Goal: Information Seeking & Learning: Learn about a topic

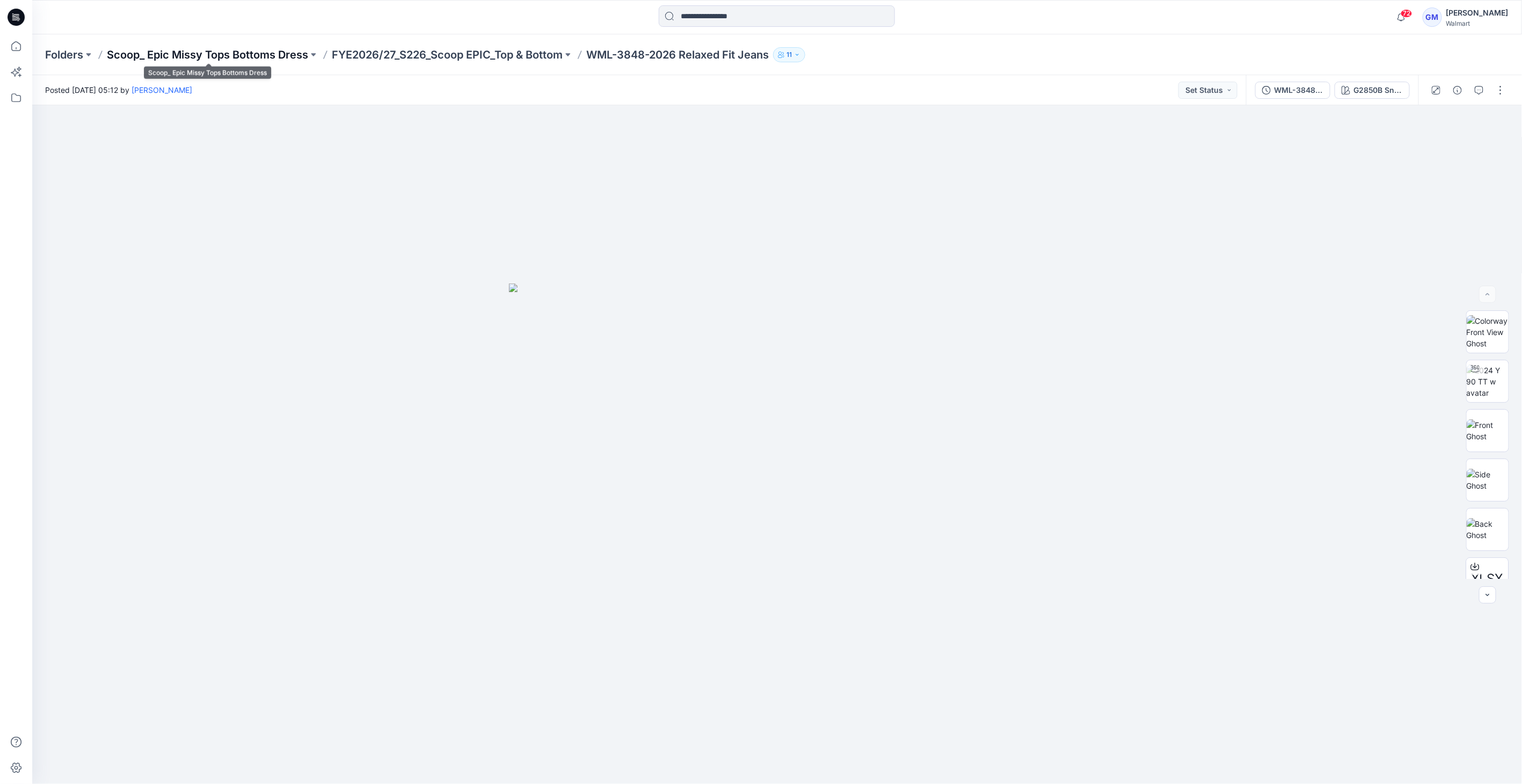
click at [274, 56] on p "Scoop_ Epic Missy Tops Bottoms Dress" at bounding box center [207, 54] width 201 height 15
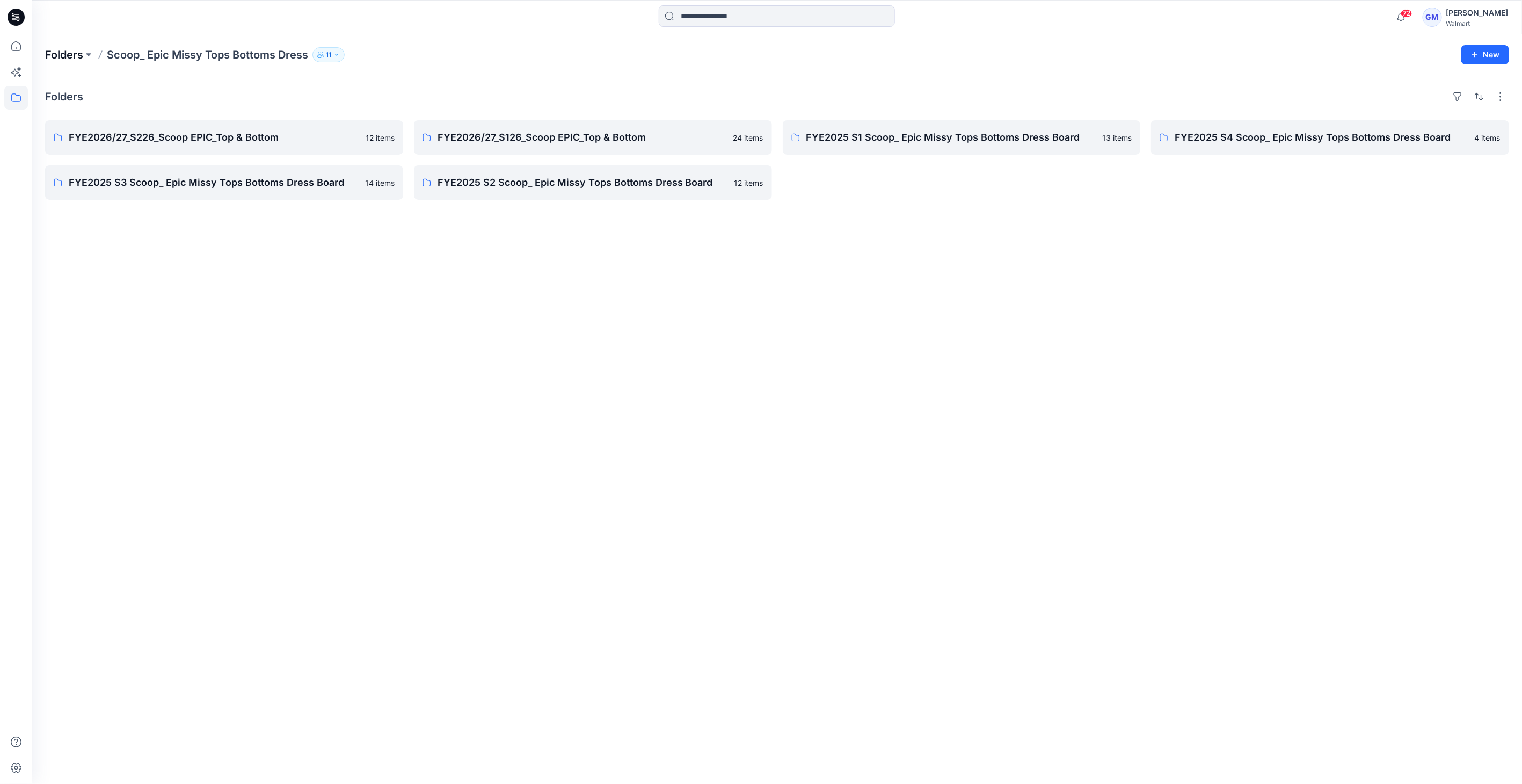
click at [50, 47] on p "Folders" at bounding box center [64, 54] width 38 height 15
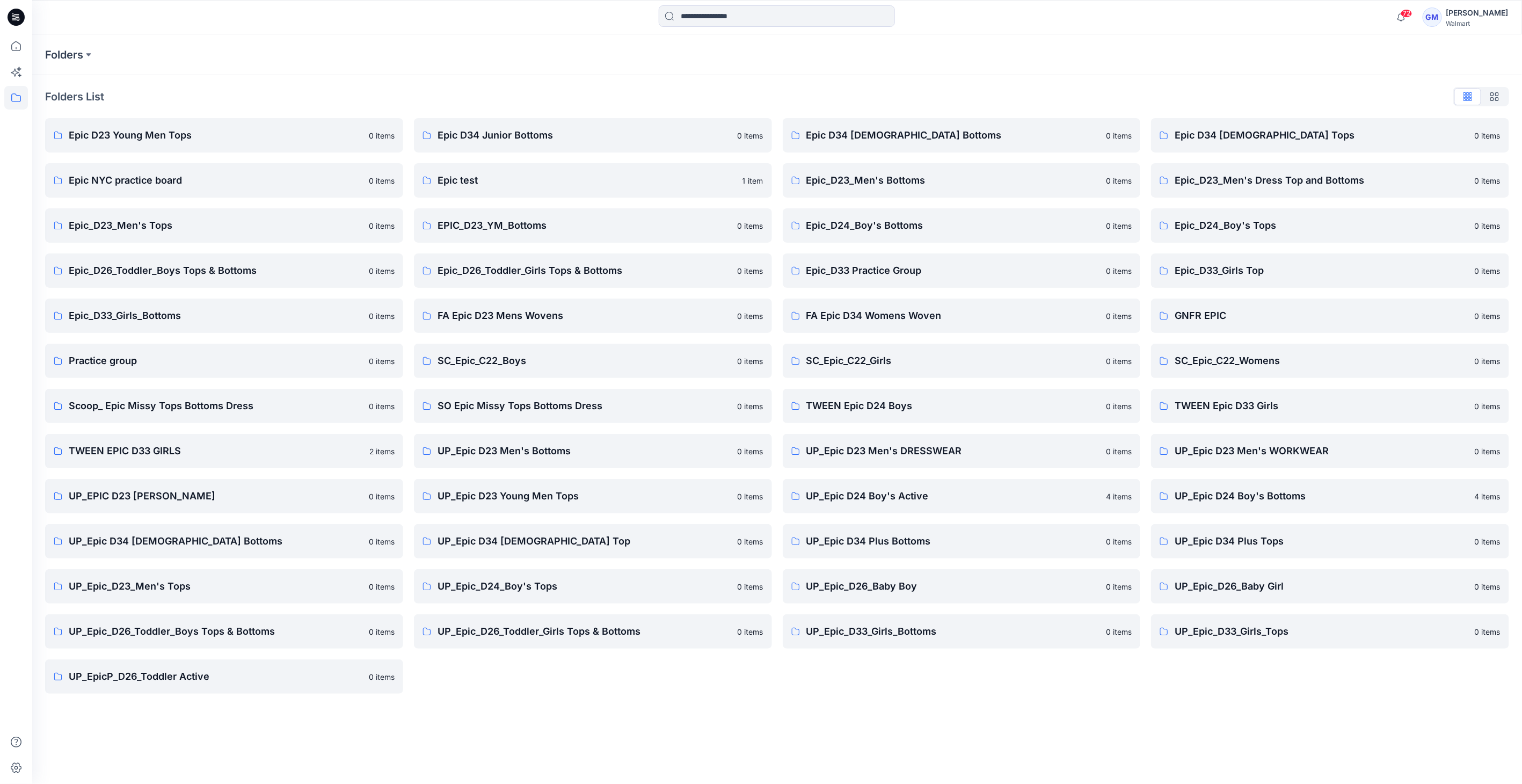
click at [14, 15] on icon at bounding box center [14, 15] width 2 height 1
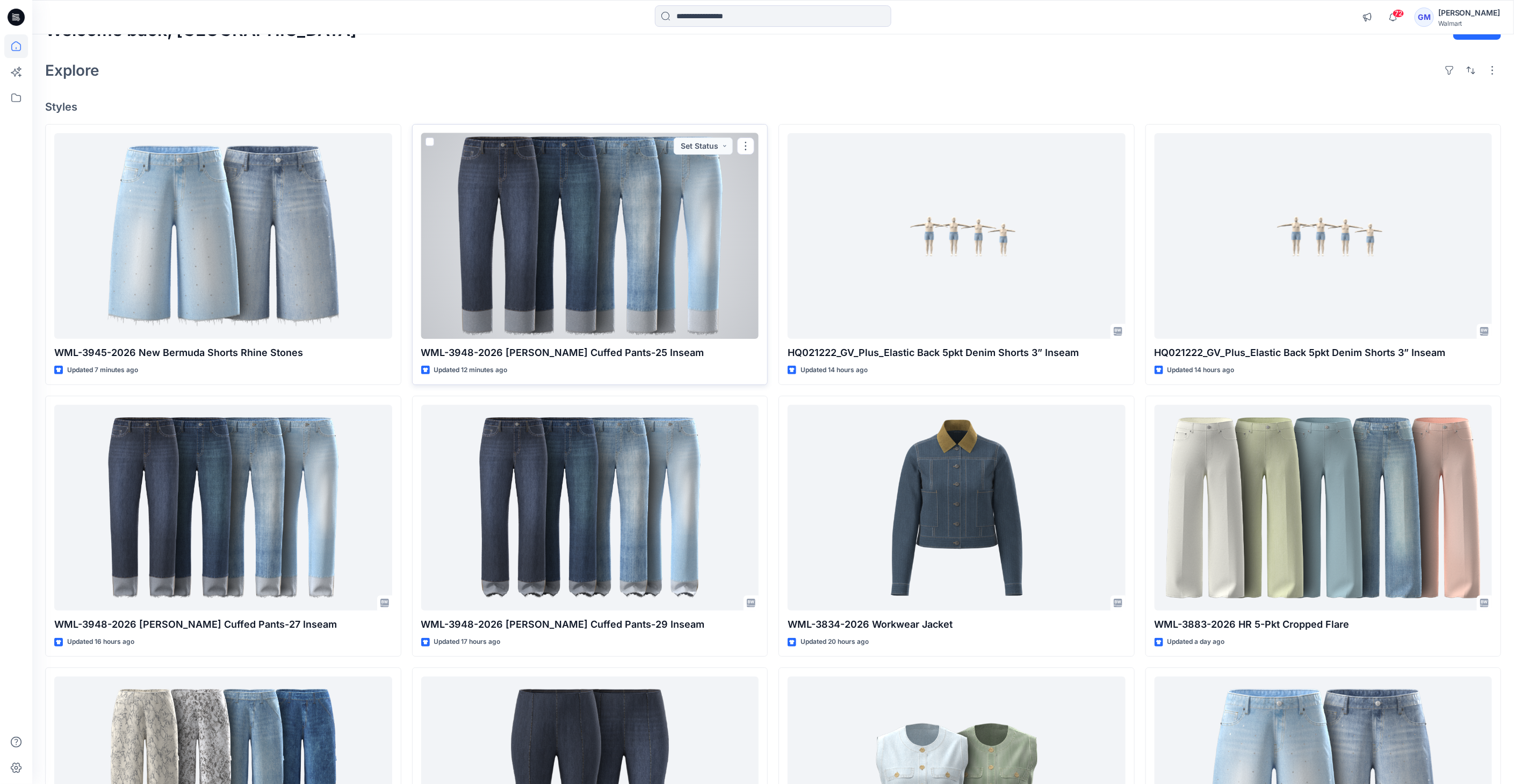
scroll to position [60, 0]
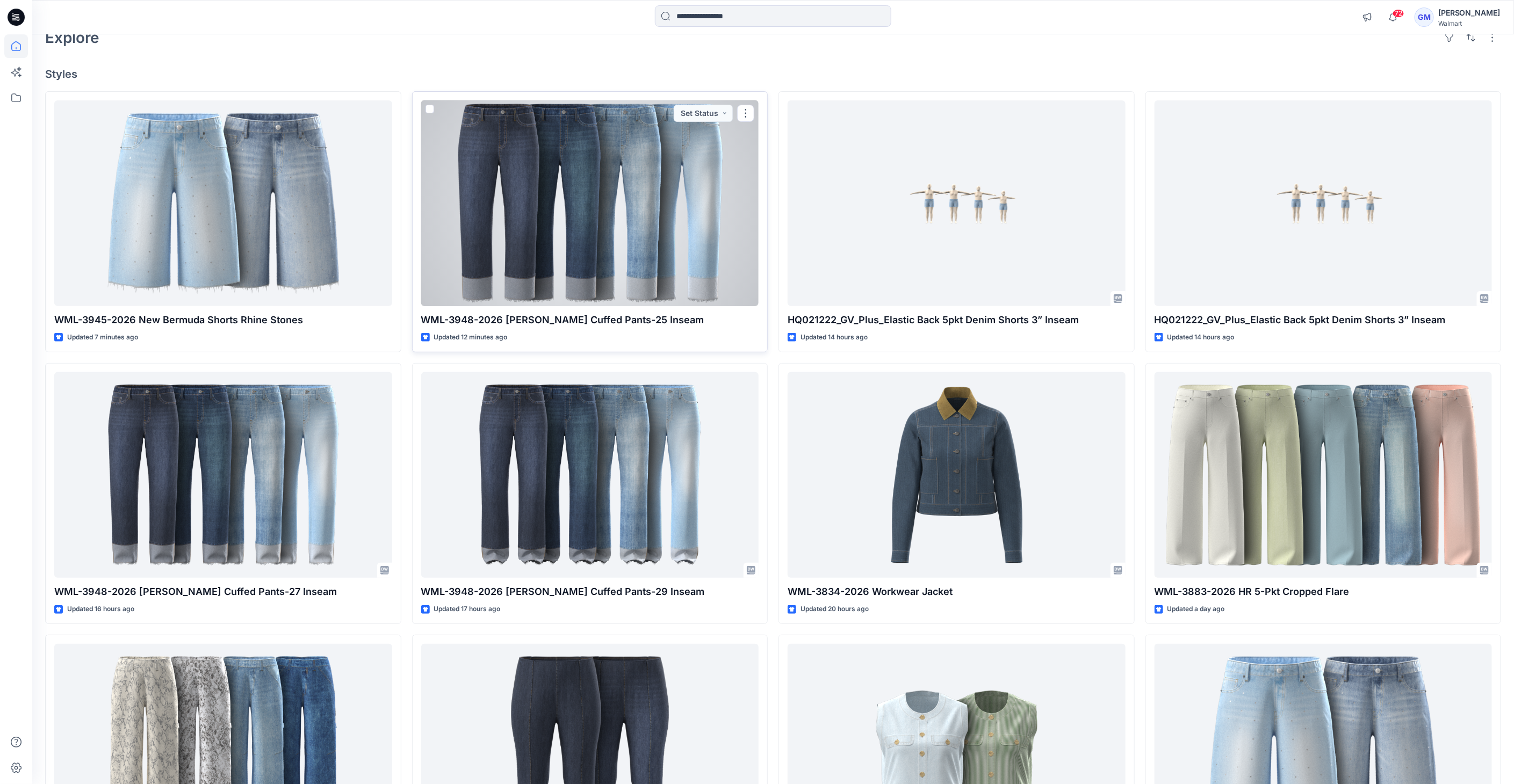
click at [479, 261] on div at bounding box center [590, 203] width 338 height 206
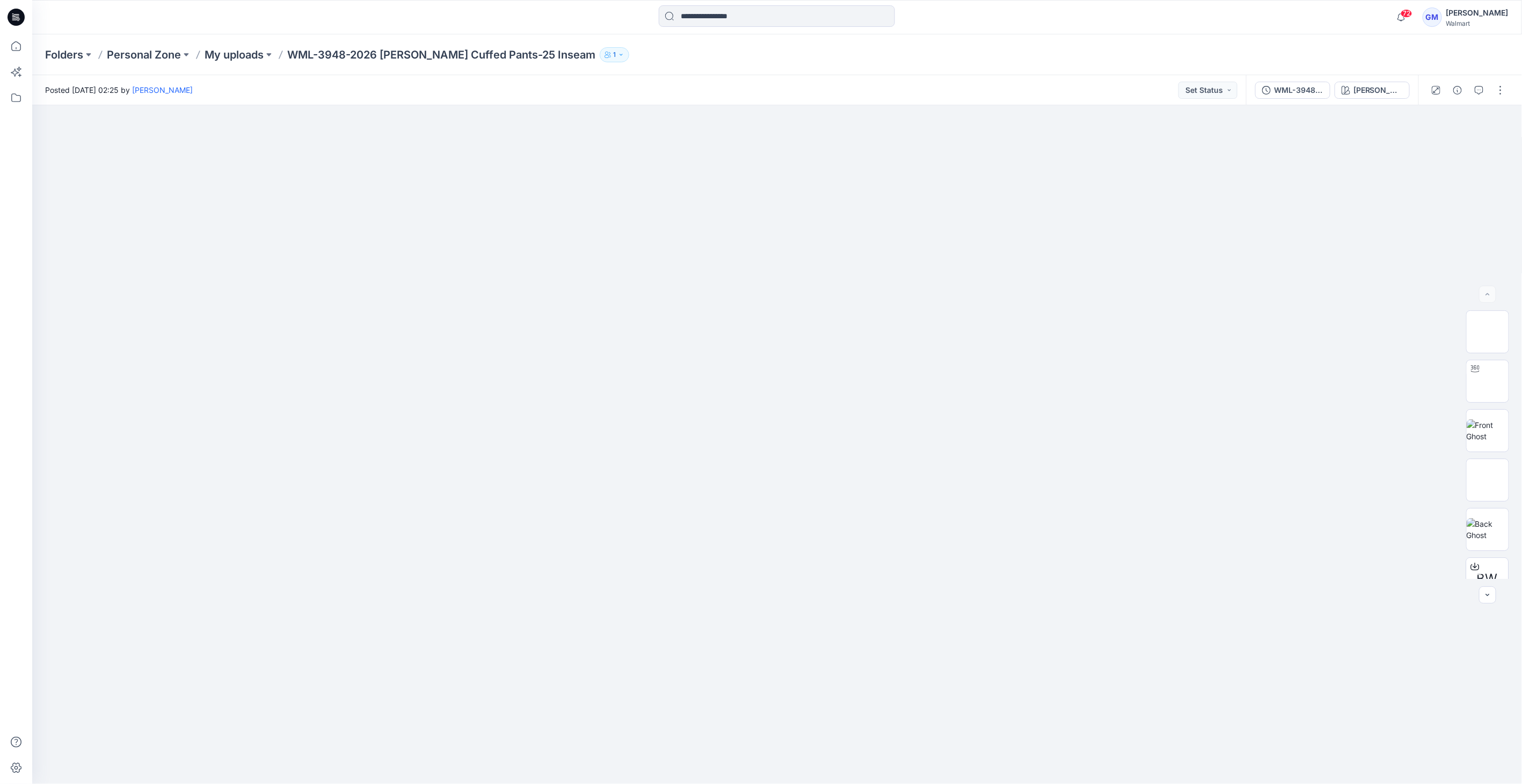
click at [21, 20] on icon at bounding box center [16, 17] width 17 height 17
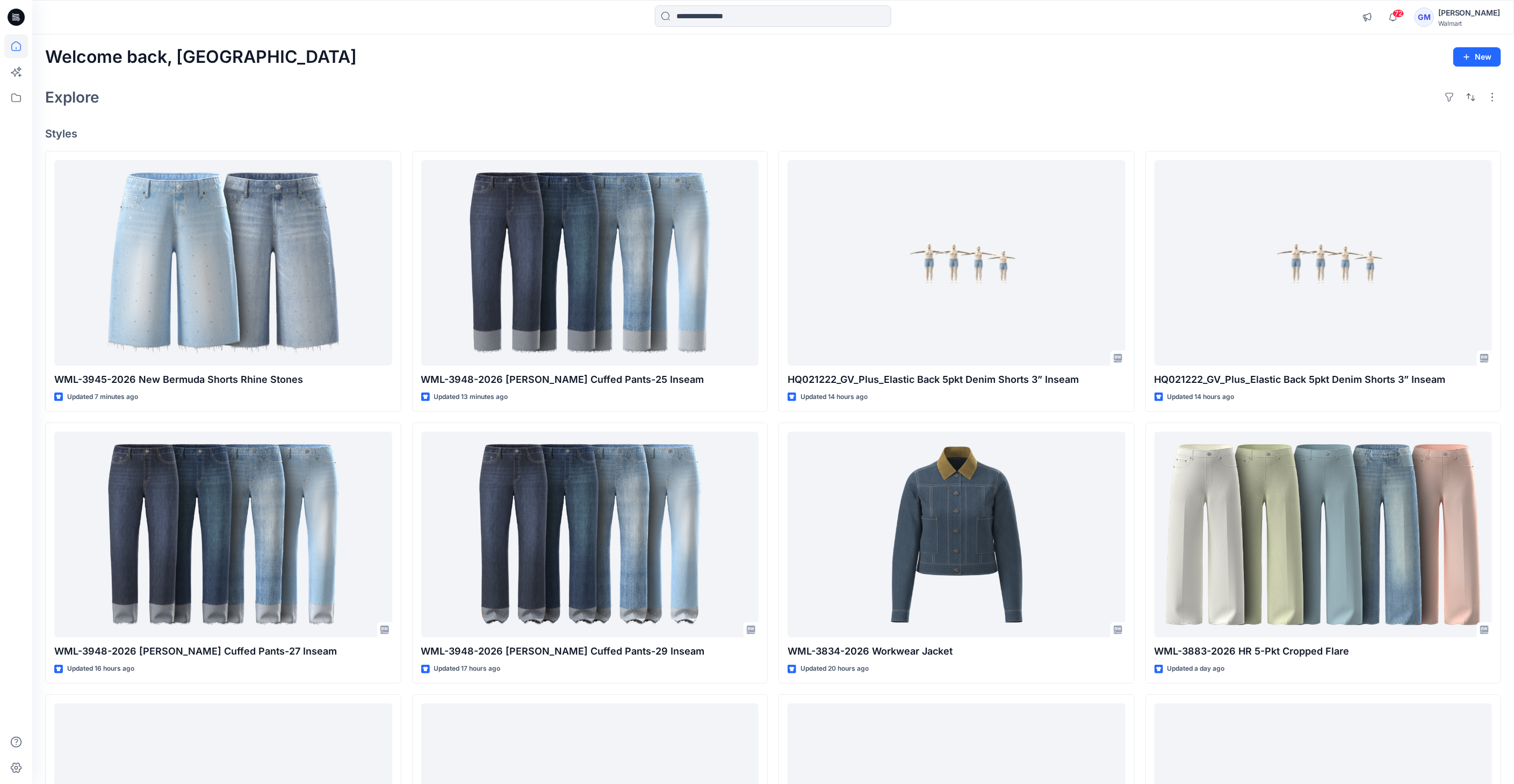
click at [18, 12] on icon at bounding box center [16, 17] width 17 height 17
click at [12, 42] on icon at bounding box center [16, 46] width 24 height 24
click at [14, 101] on icon at bounding box center [16, 97] width 24 height 24
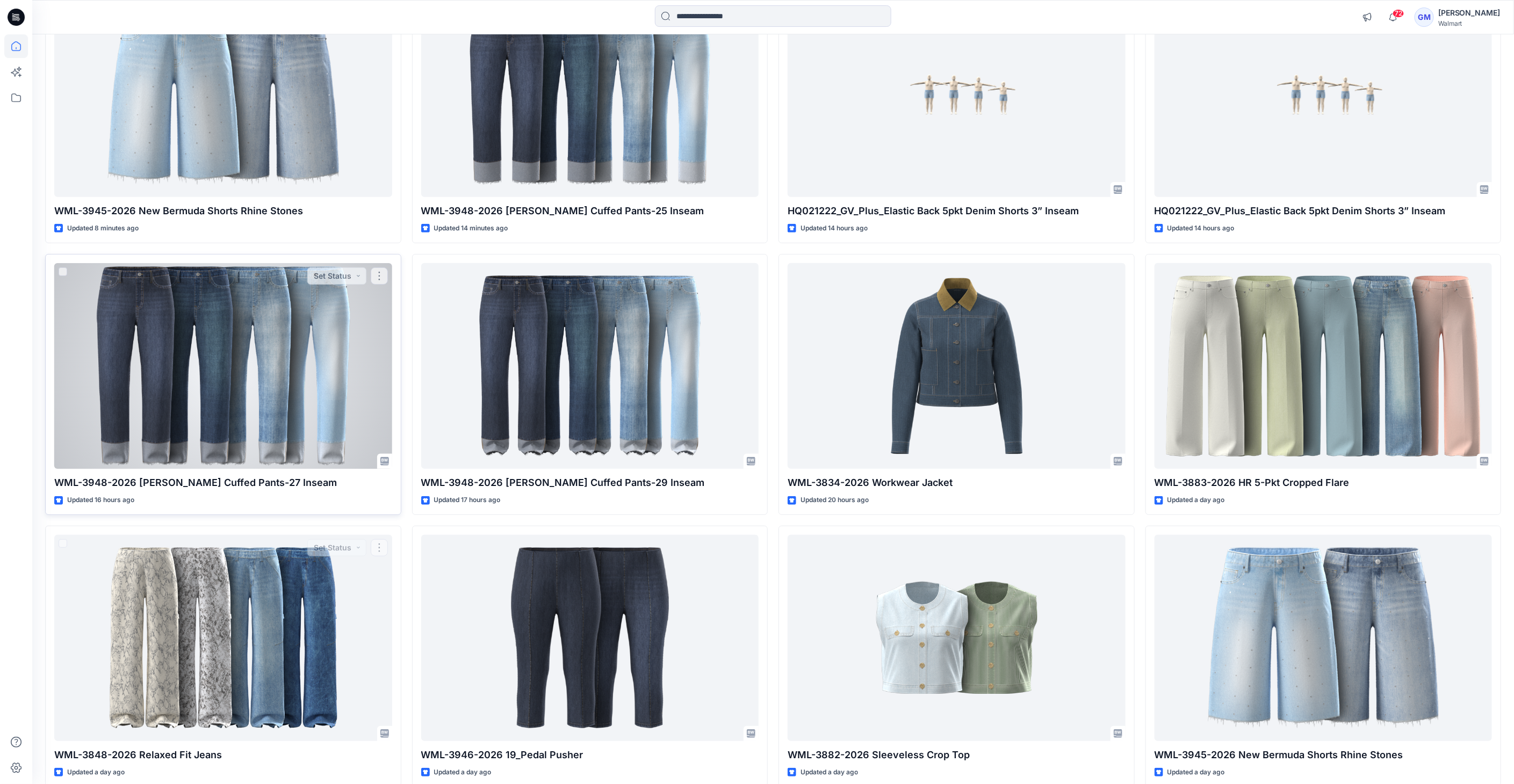
scroll to position [63, 0]
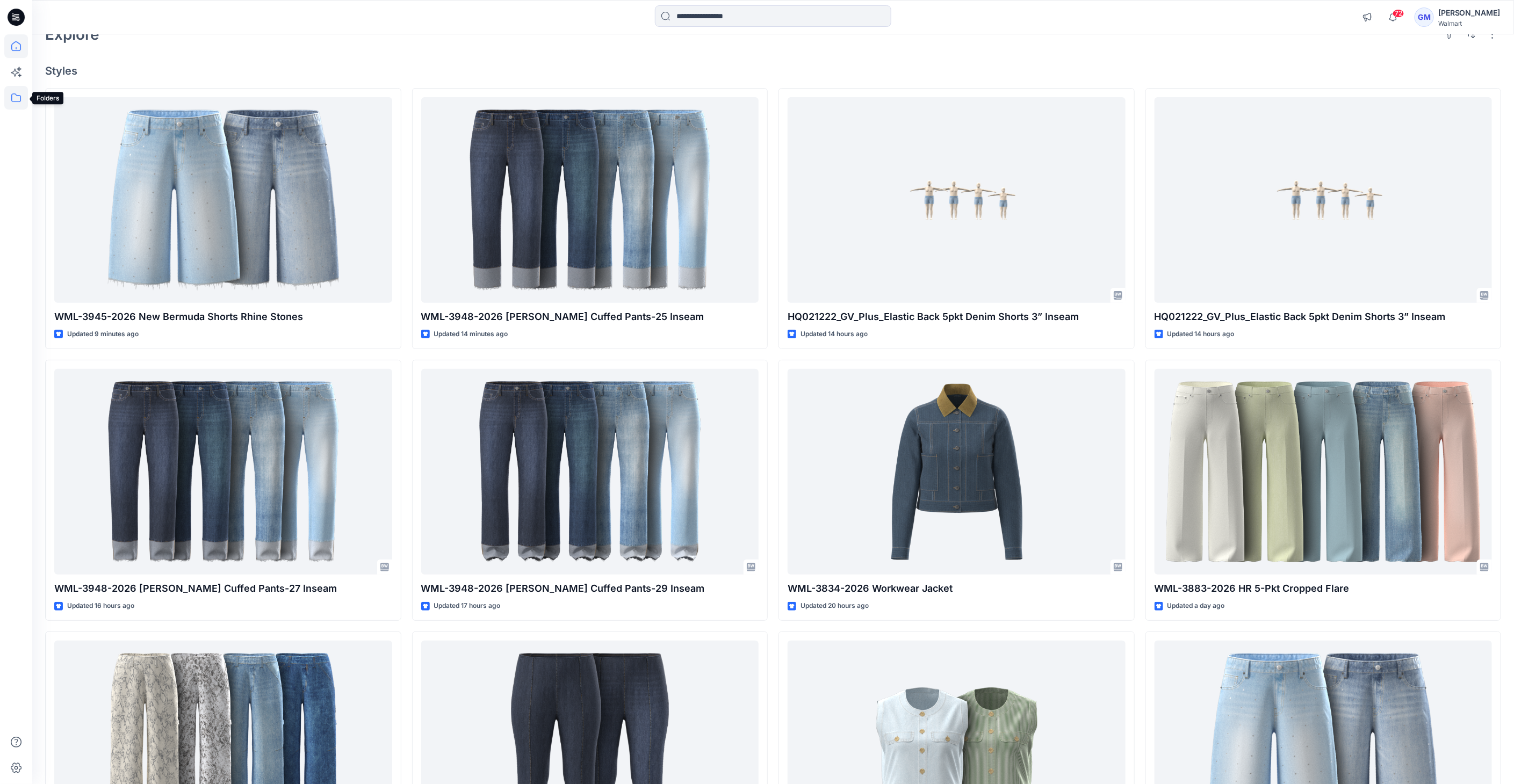
click at [12, 97] on icon at bounding box center [16, 97] width 24 height 24
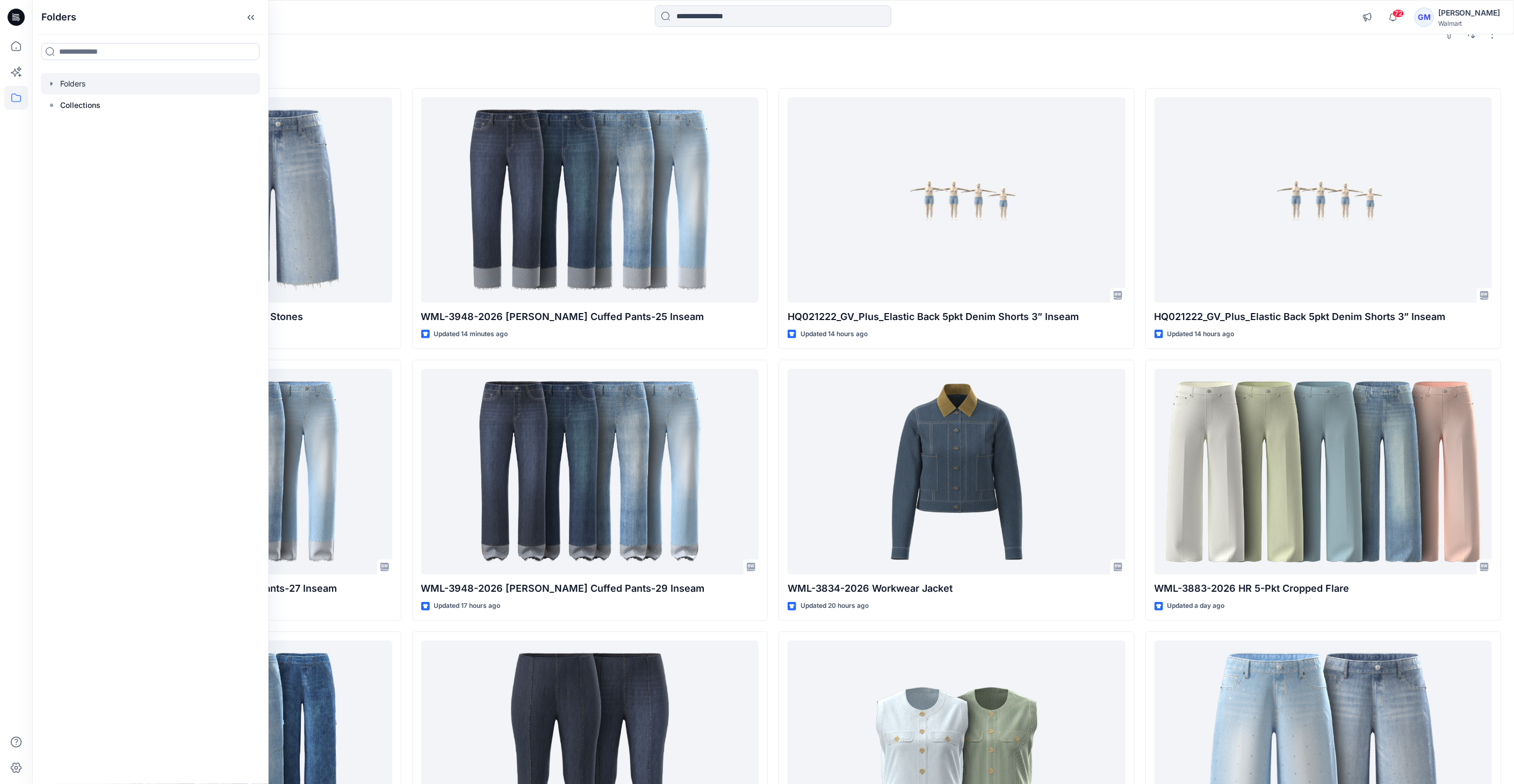
click at [53, 79] on icon "button" at bounding box center [51, 83] width 9 height 9
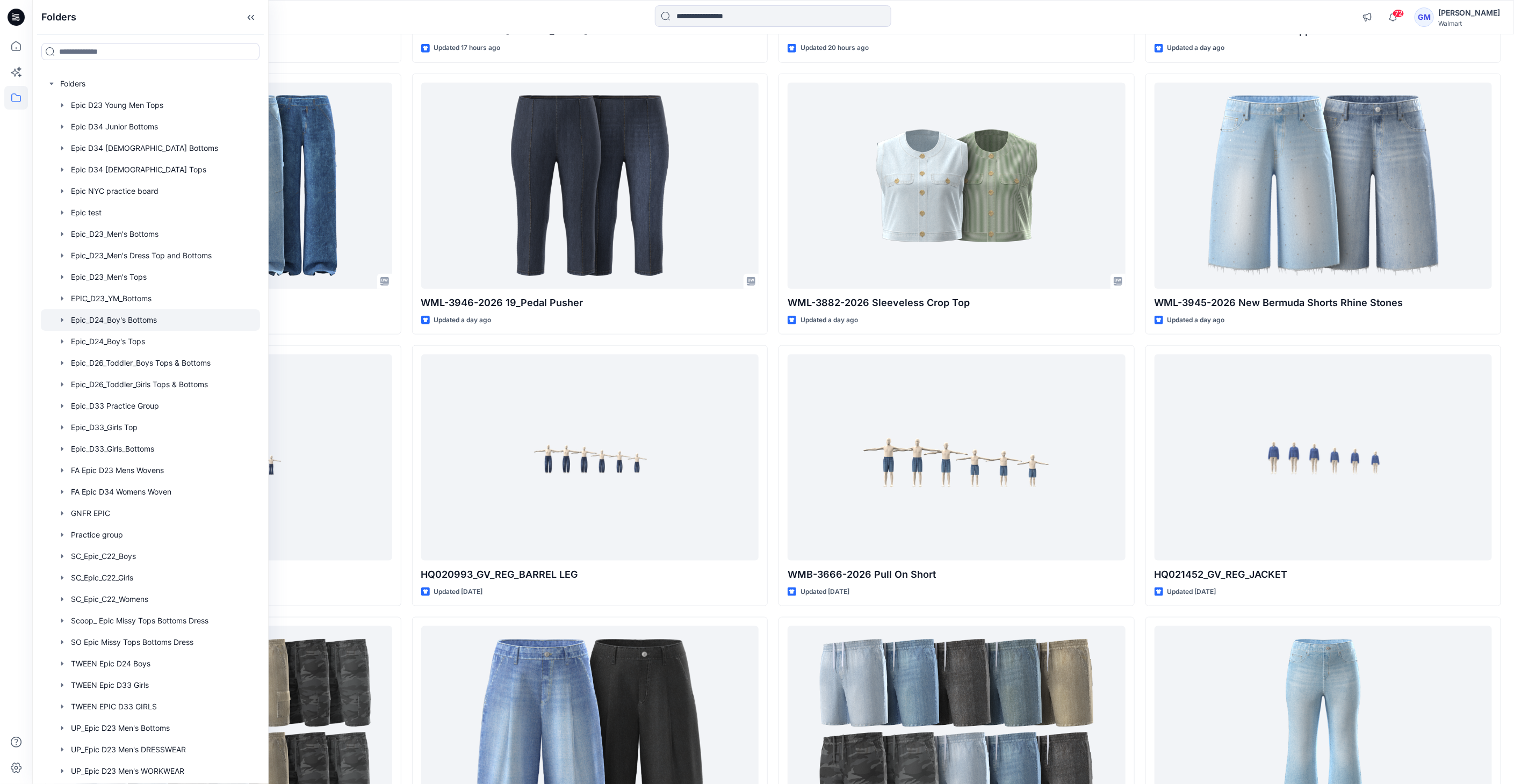
scroll to position [540, 0]
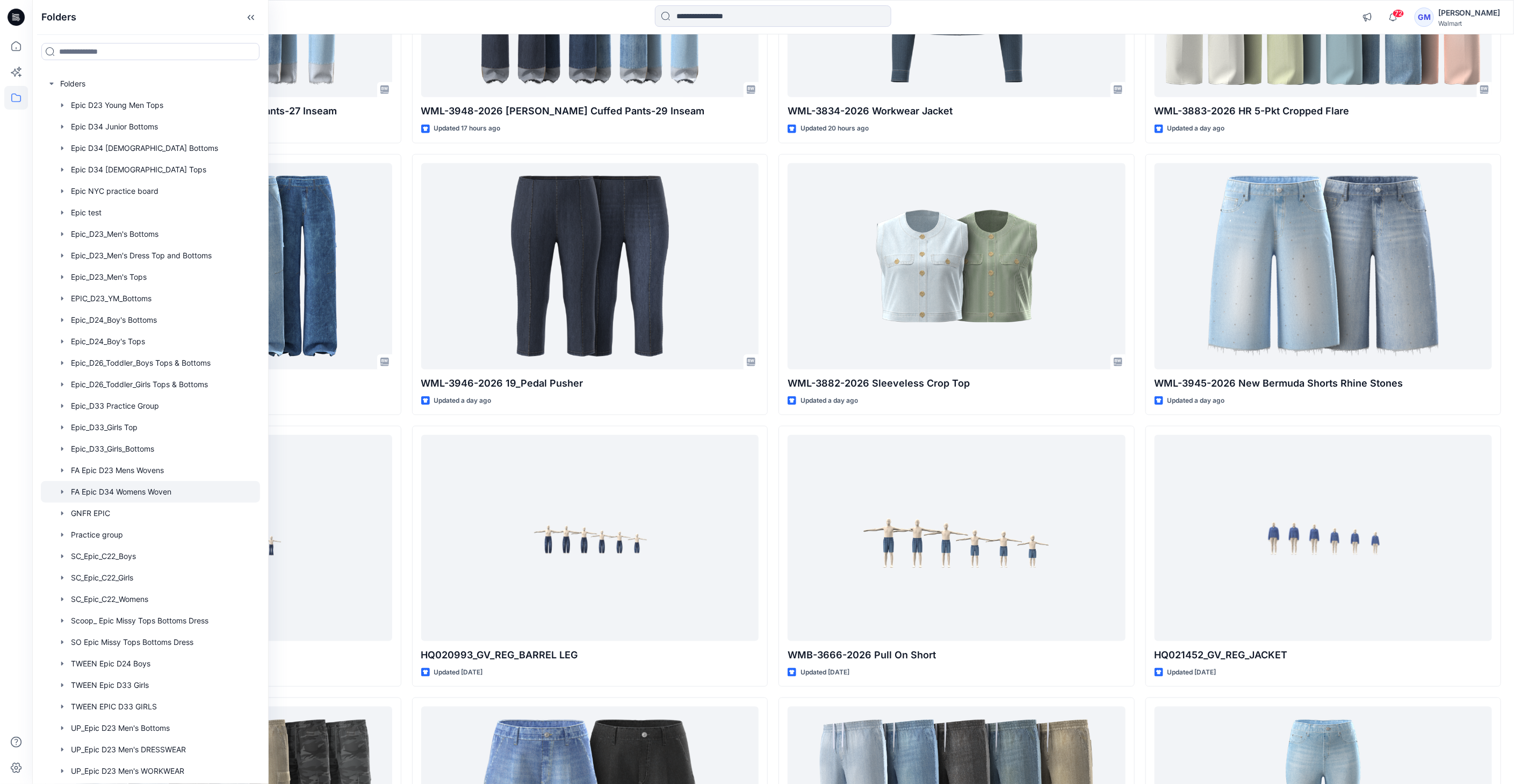
click at [153, 495] on div at bounding box center [150, 492] width 219 height 21
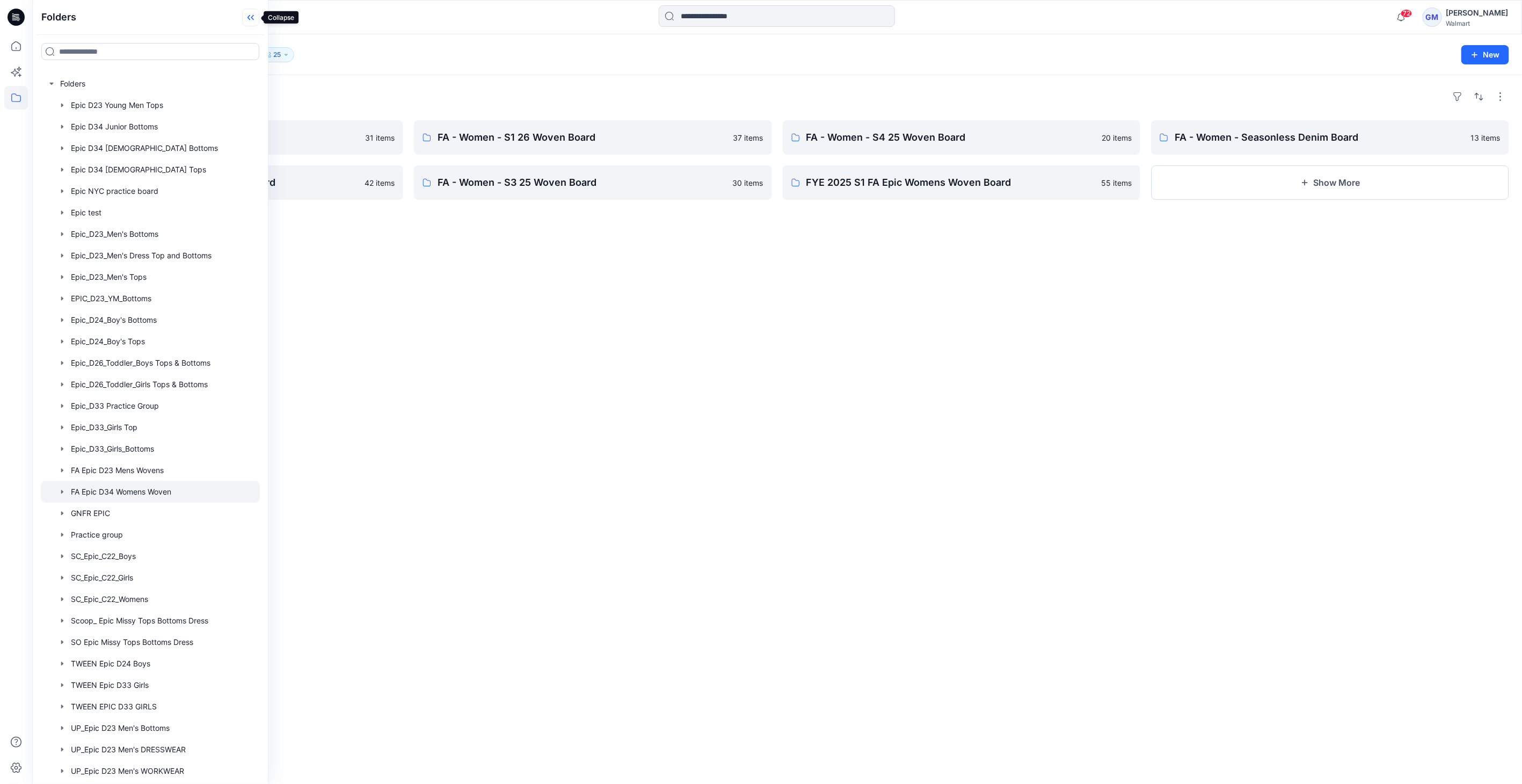
click at [244, 13] on icon at bounding box center [251, 18] width 17 height 18
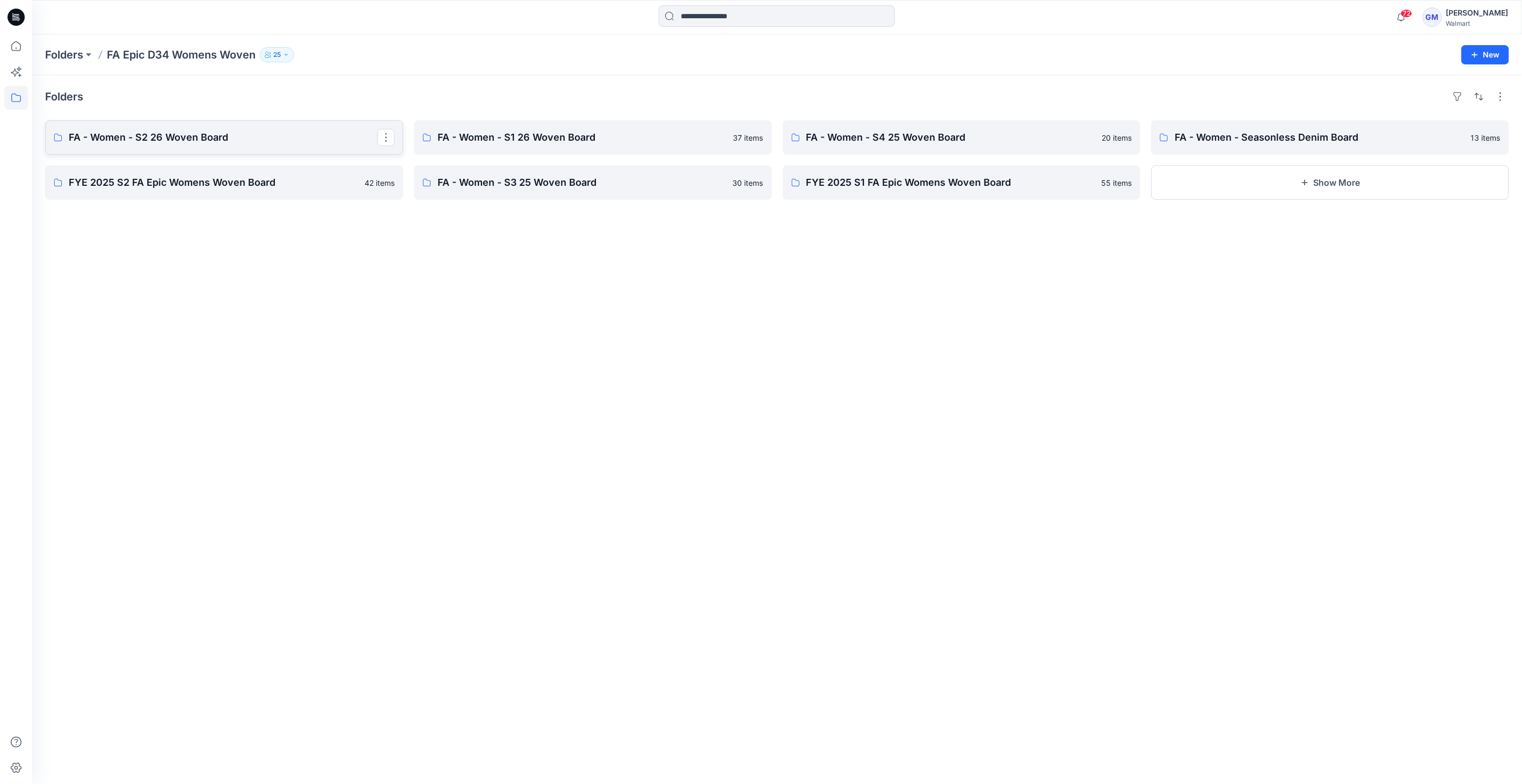
click at [255, 131] on p "FA - Women - S2 26 Woven Board" at bounding box center [223, 137] width 308 height 15
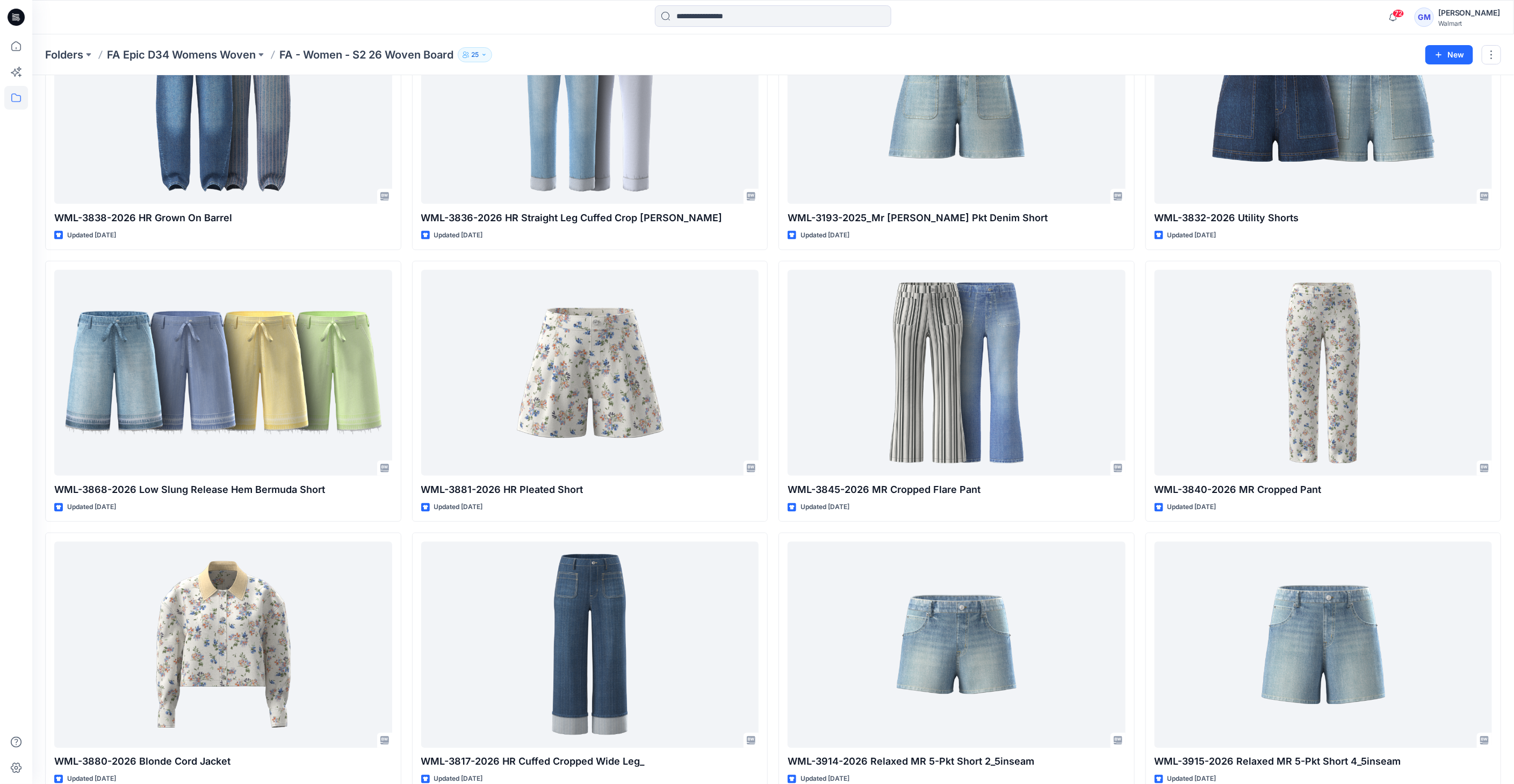
scroll to position [796, 0]
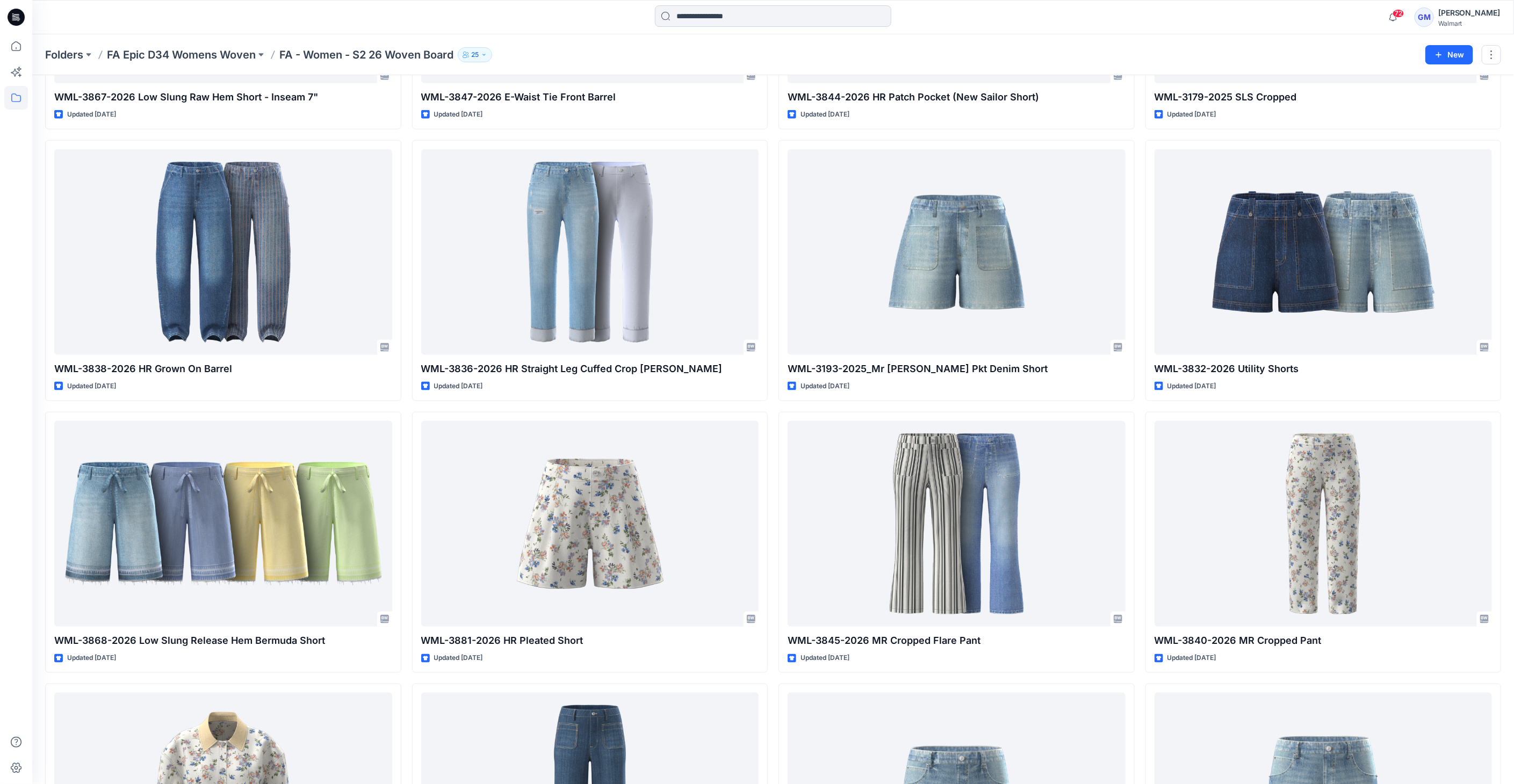
click at [685, 22] on input at bounding box center [773, 16] width 236 height 21
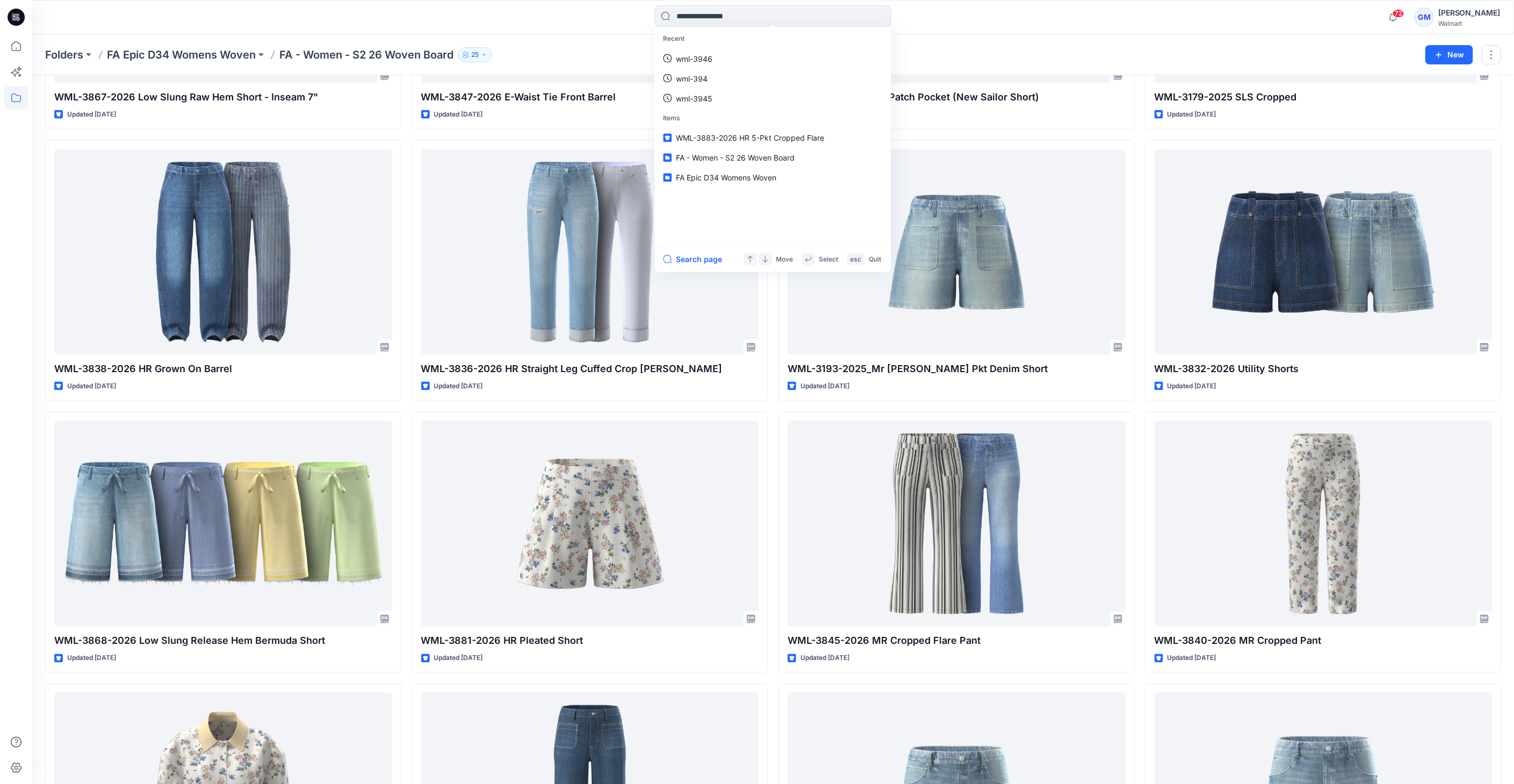
click at [556, 49] on div "Folders FA Epic D34 Womens Woven FA - Women - S2 26 Woven Board 25" at bounding box center [731, 54] width 1372 height 15
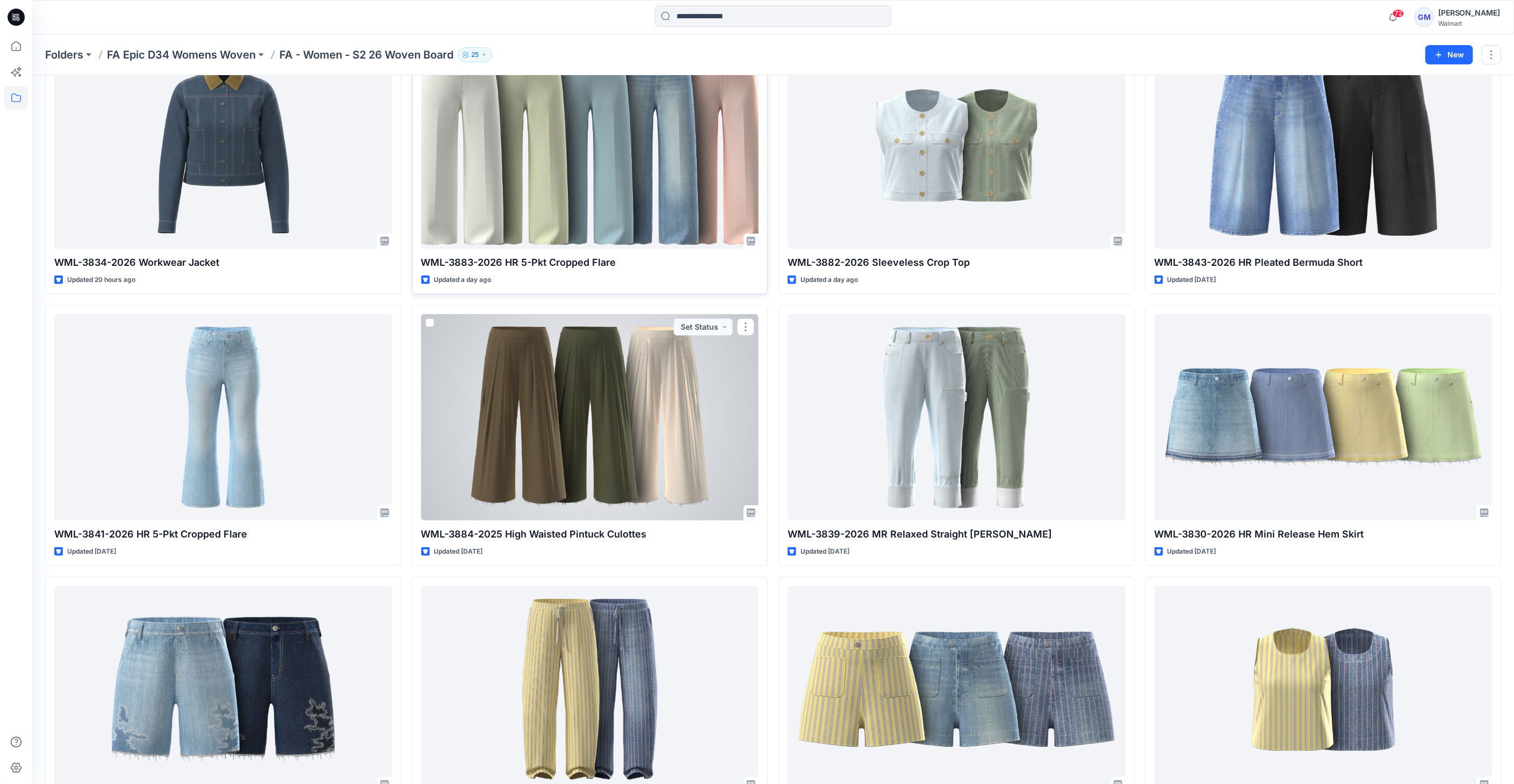
scroll to position [0, 0]
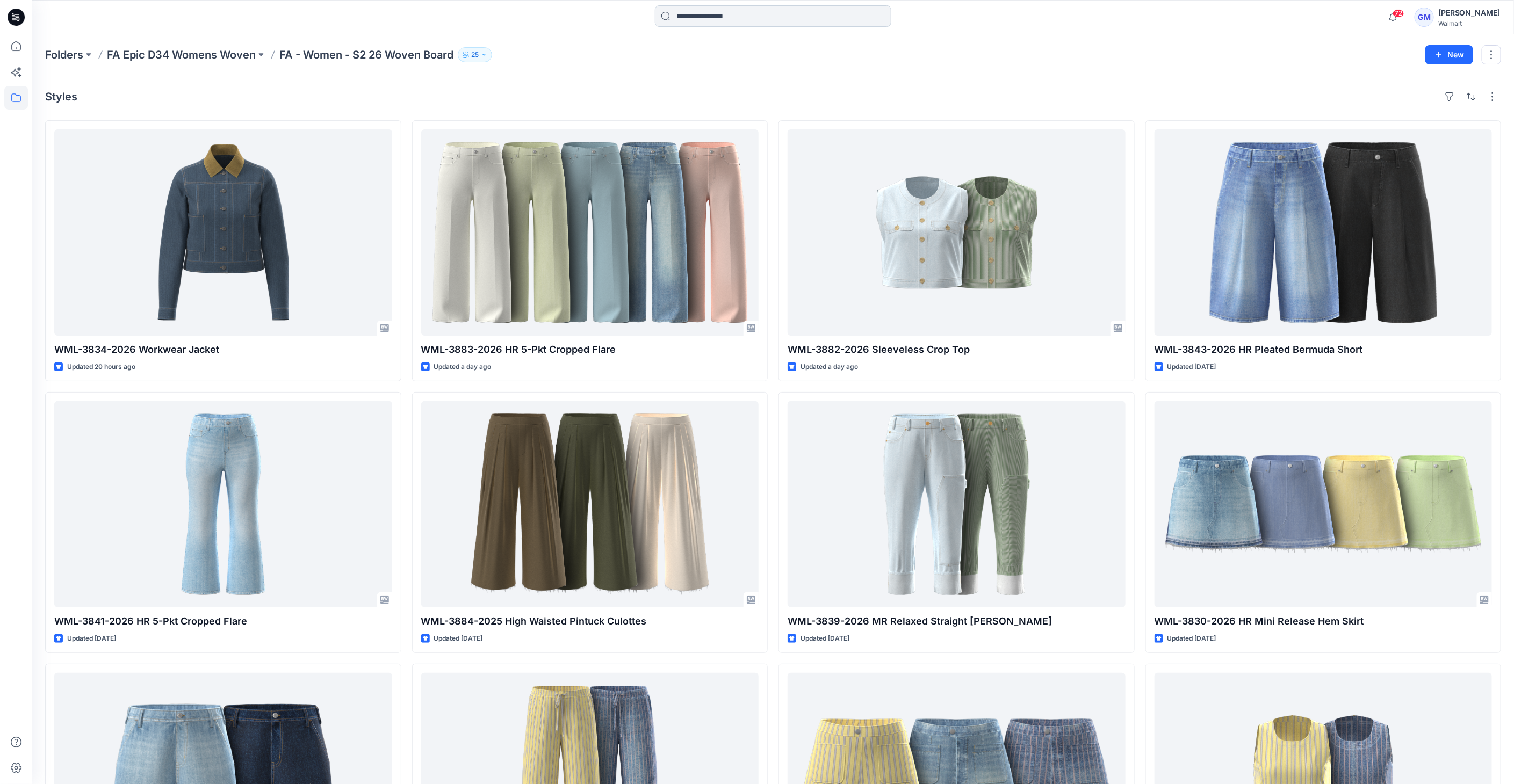
click at [688, 9] on input at bounding box center [773, 16] width 236 height 21
click at [63, 52] on p "Folders" at bounding box center [64, 54] width 38 height 15
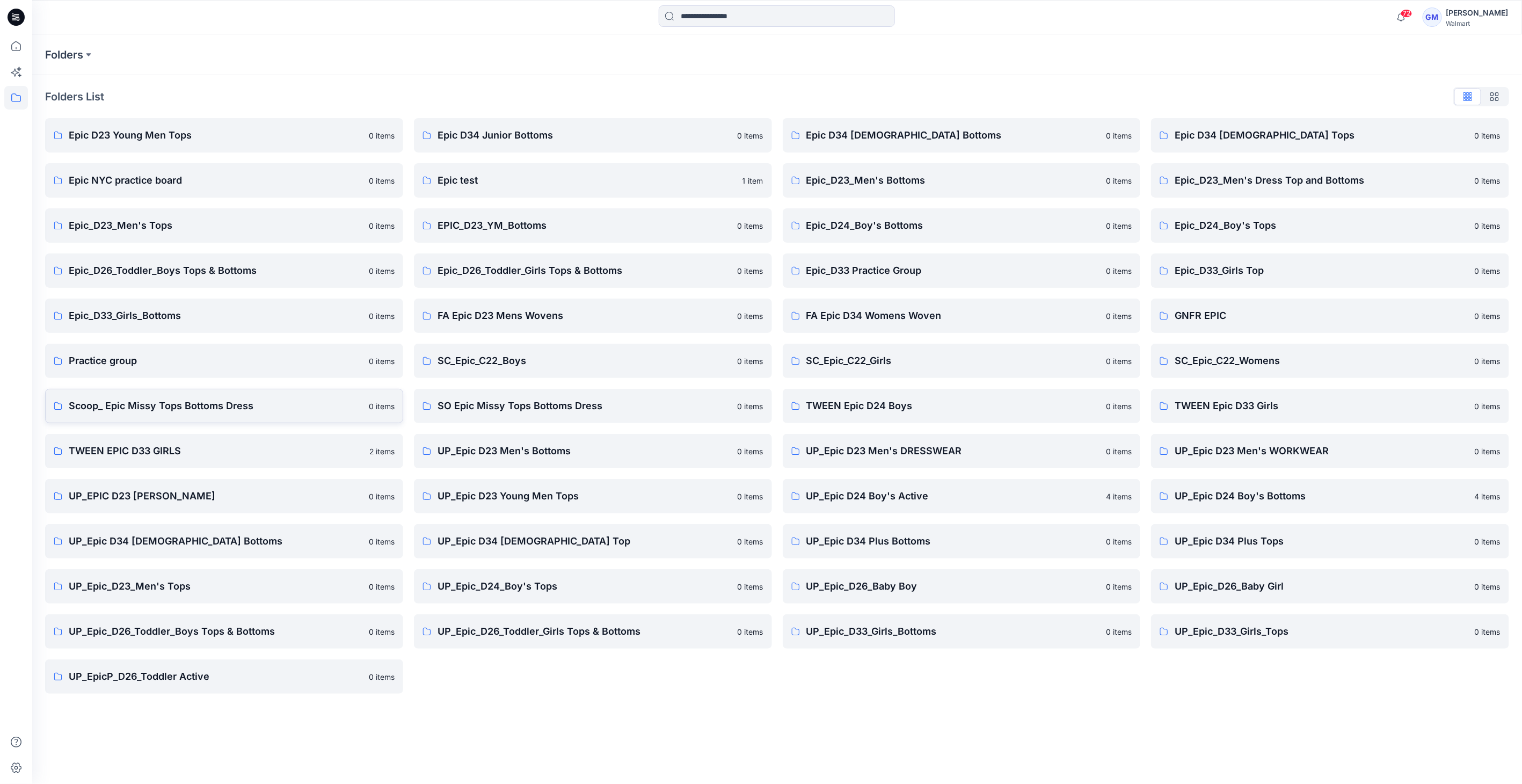
click at [148, 412] on p "Scoop_ Epic Missy Tops Bottoms Dress" at bounding box center [215, 405] width 294 height 15
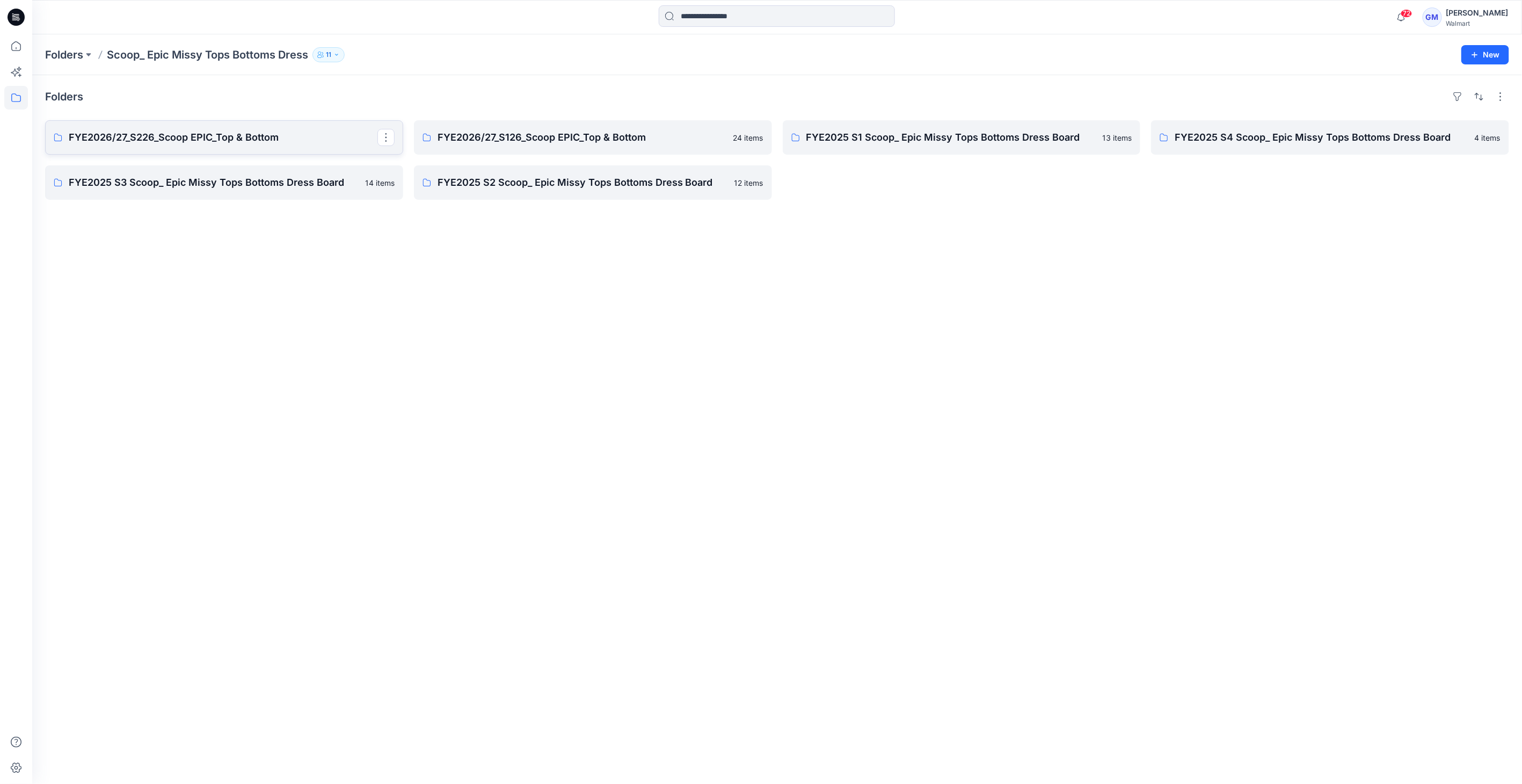
click at [275, 130] on p "FYE2026/27_S226_Scoop EPIC_Top & Bottom" at bounding box center [223, 137] width 308 height 15
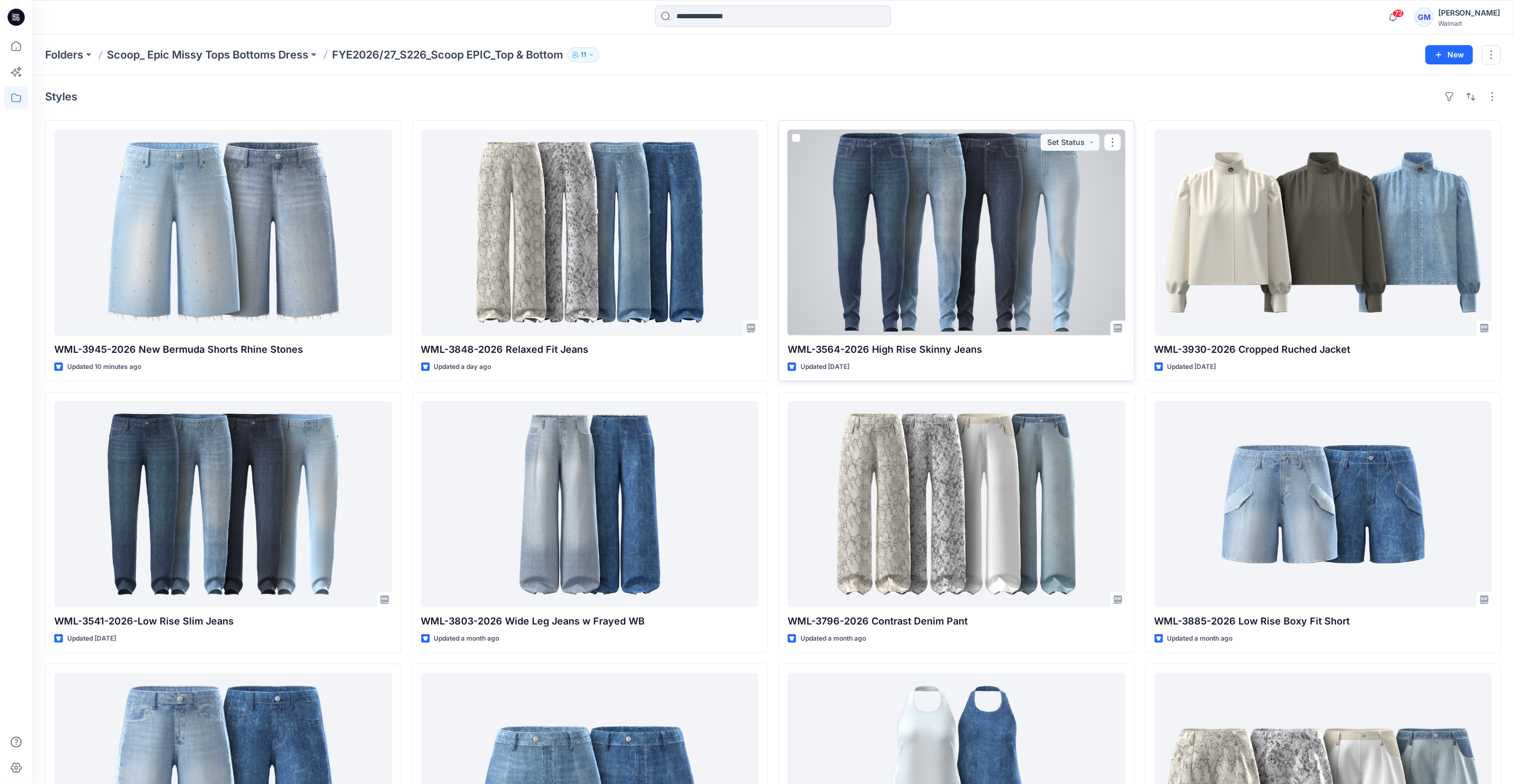
drag, startPoint x: 931, startPoint y: 245, endPoint x: 923, endPoint y: 242, distance: 8.5
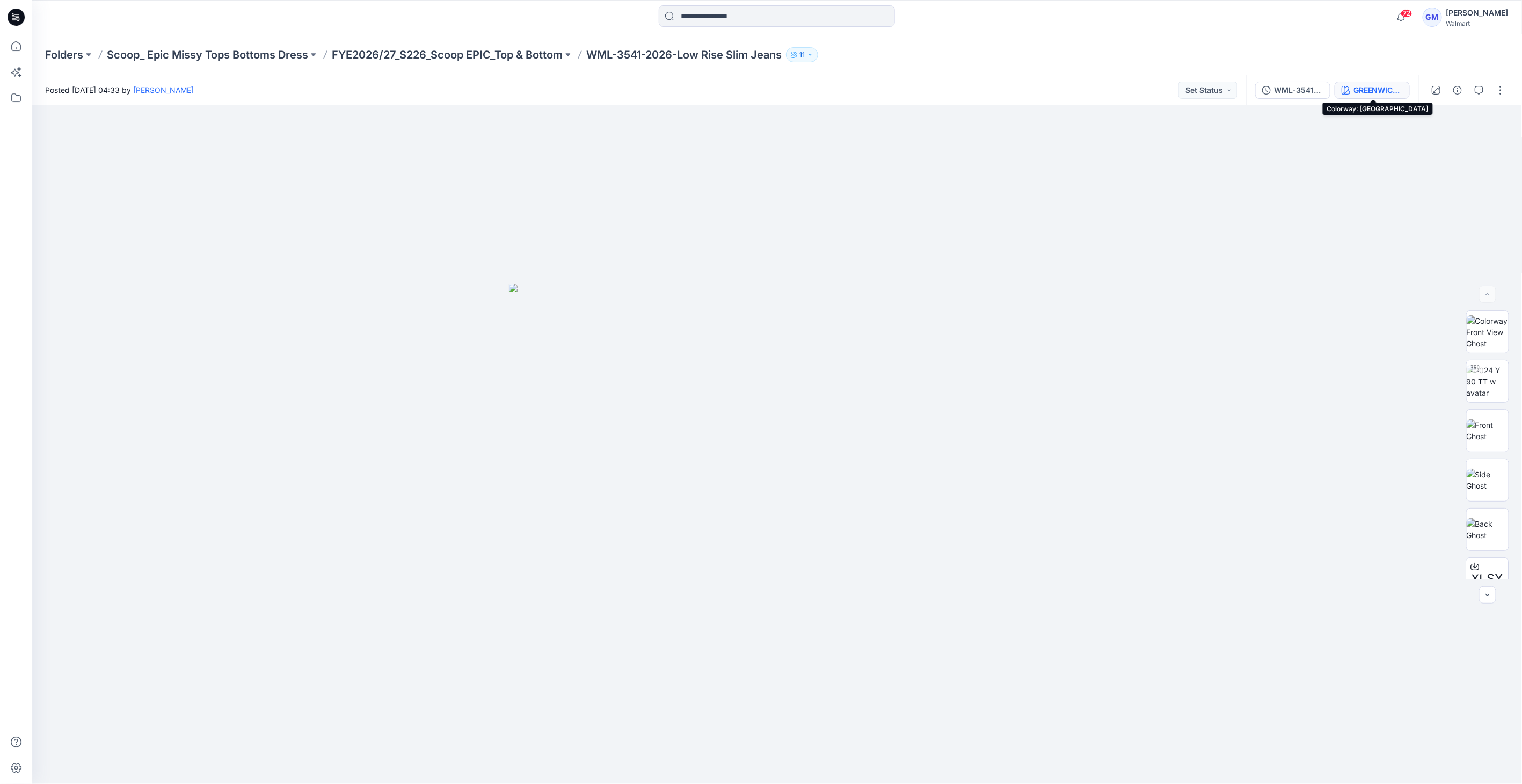
click at [1387, 96] on div "GREENWICH WASH" at bounding box center [1378, 90] width 50 height 12
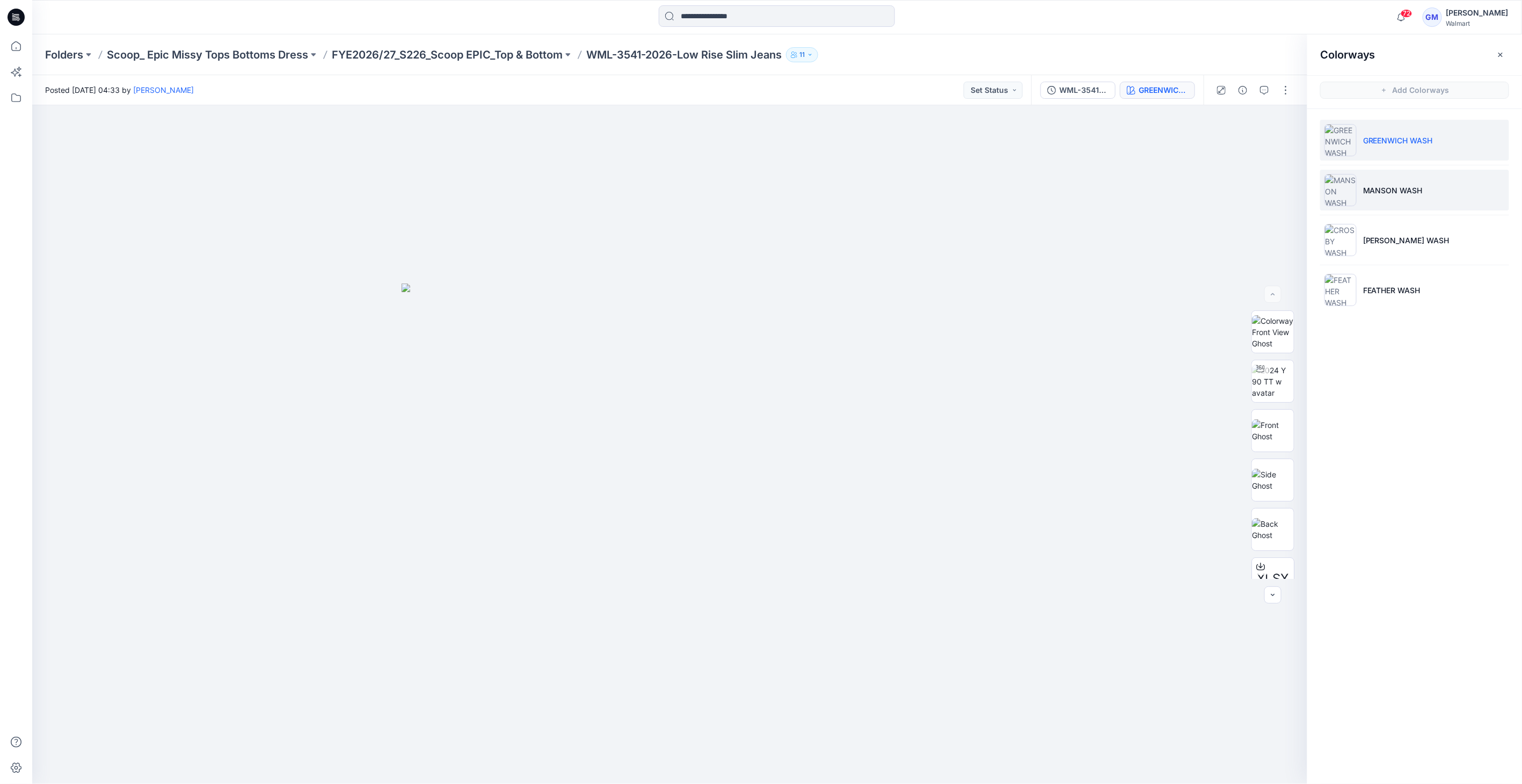
click at [1336, 197] on img at bounding box center [1341, 190] width 32 height 32
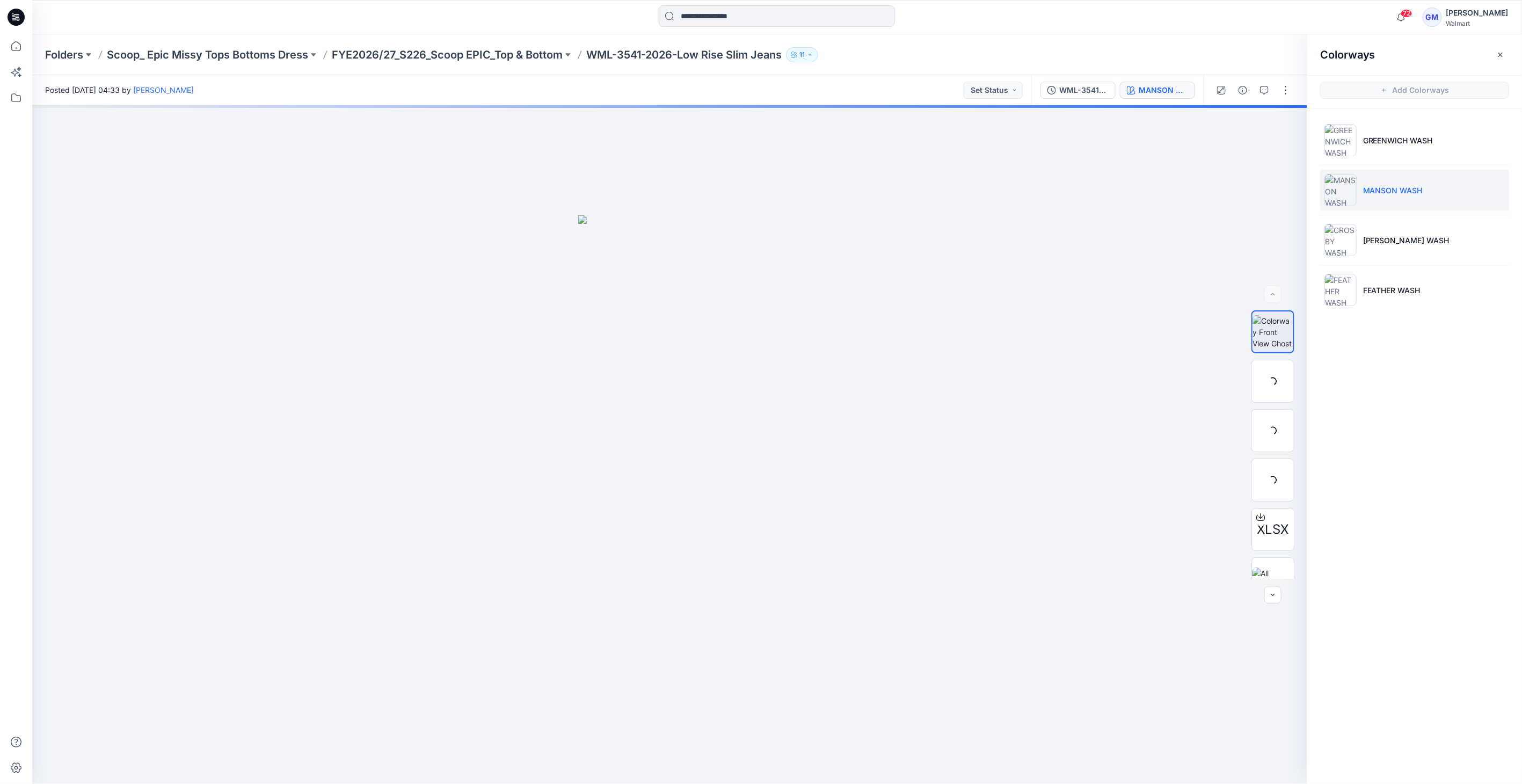
click at [1339, 191] on img at bounding box center [1341, 190] width 32 height 32
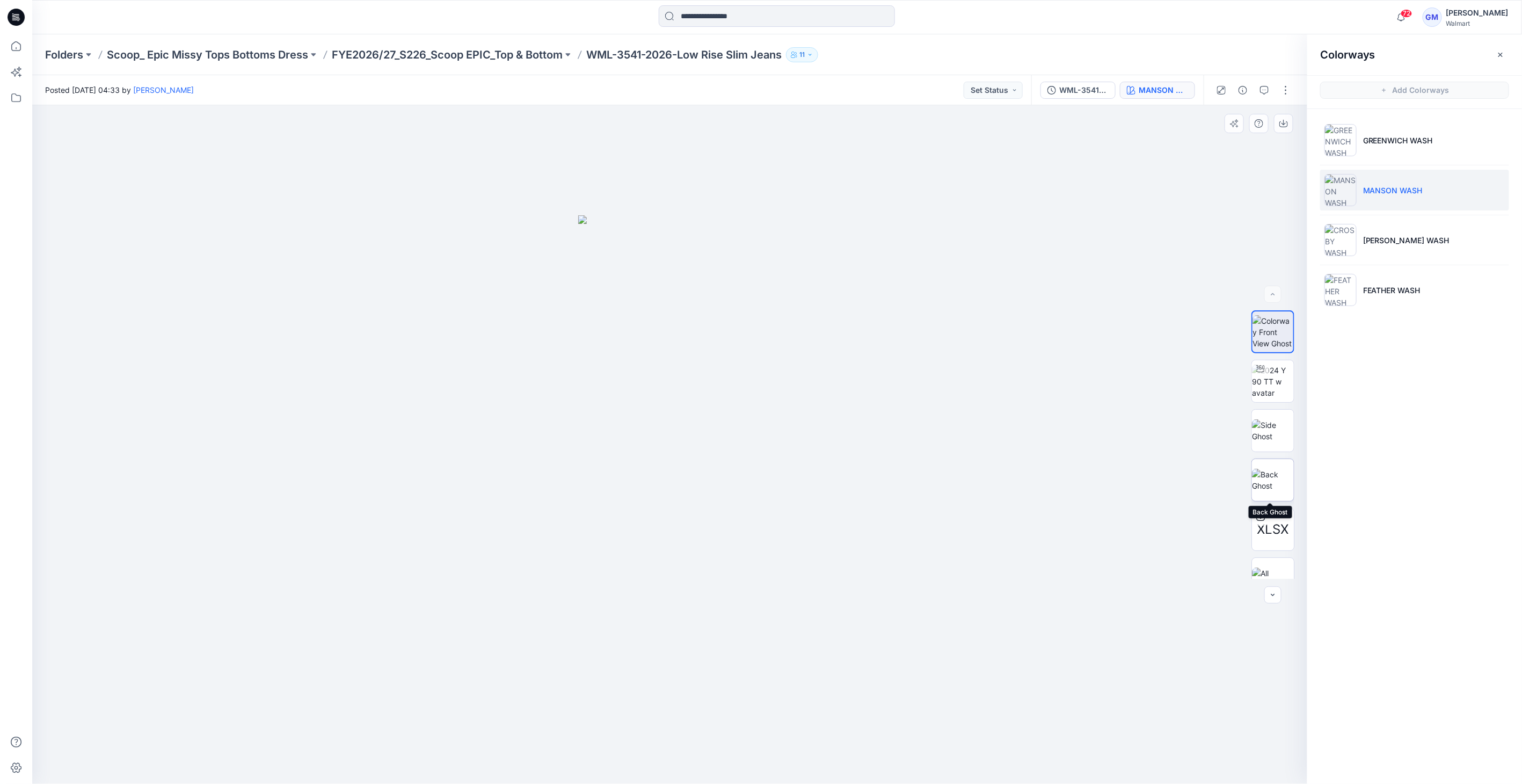
click at [1283, 477] on img at bounding box center [1273, 480] width 42 height 22
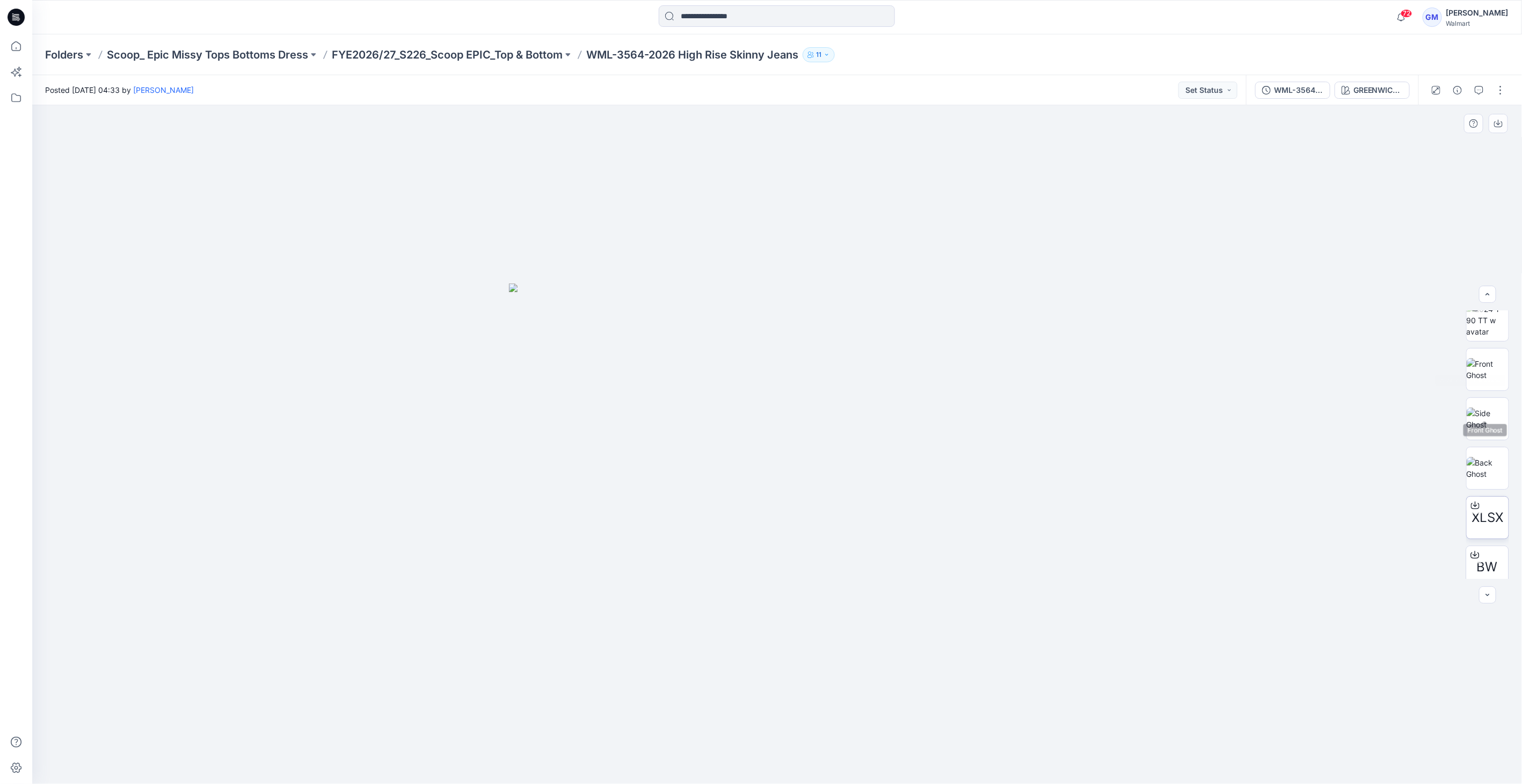
scroll to position [120, 0]
click at [1395, 90] on div "GREENWICH WASH" at bounding box center [1378, 90] width 50 height 12
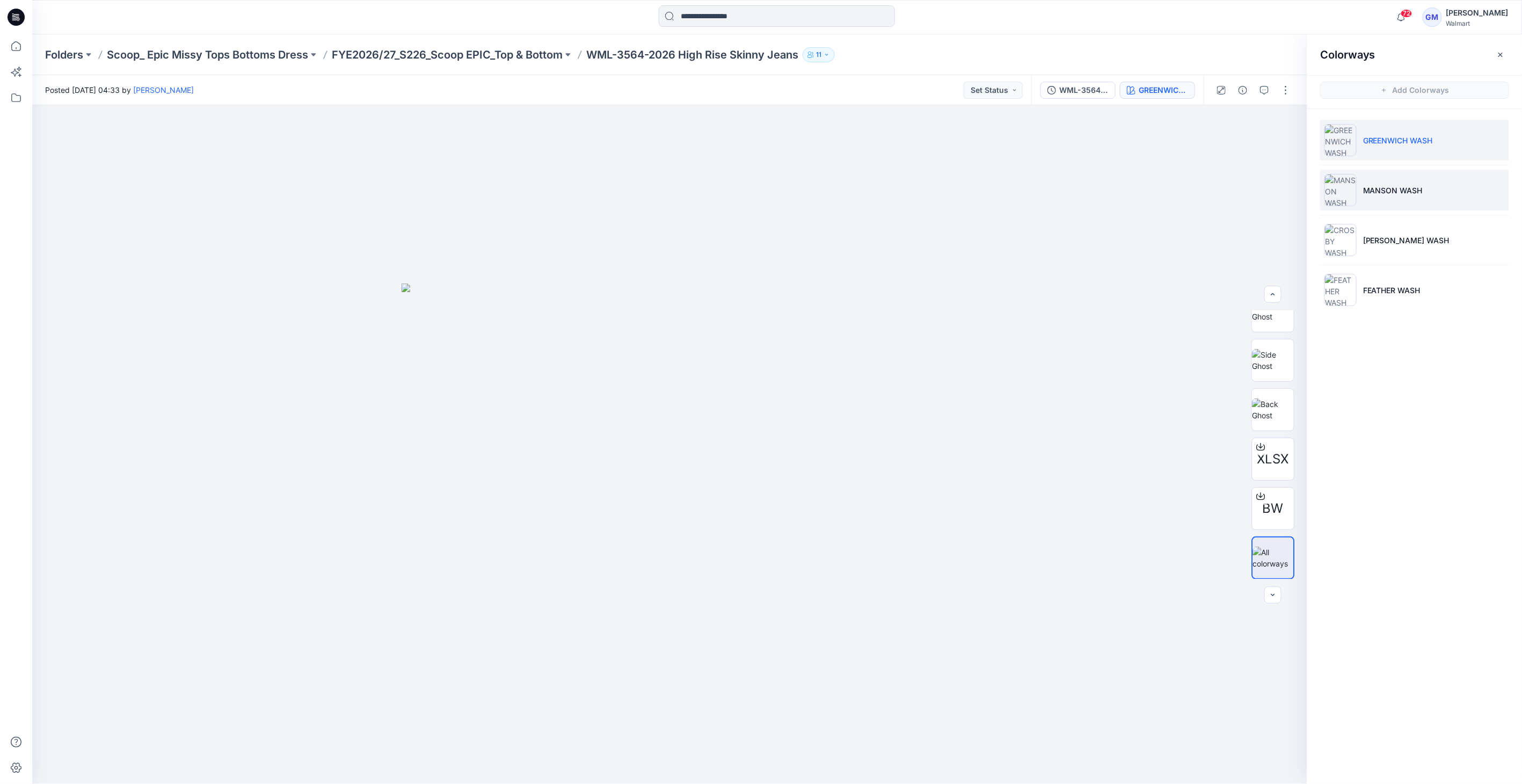
click at [1362, 178] on li "MANSON WASH" at bounding box center [1414, 190] width 189 height 41
click at [1348, 187] on img at bounding box center [1341, 190] width 32 height 32
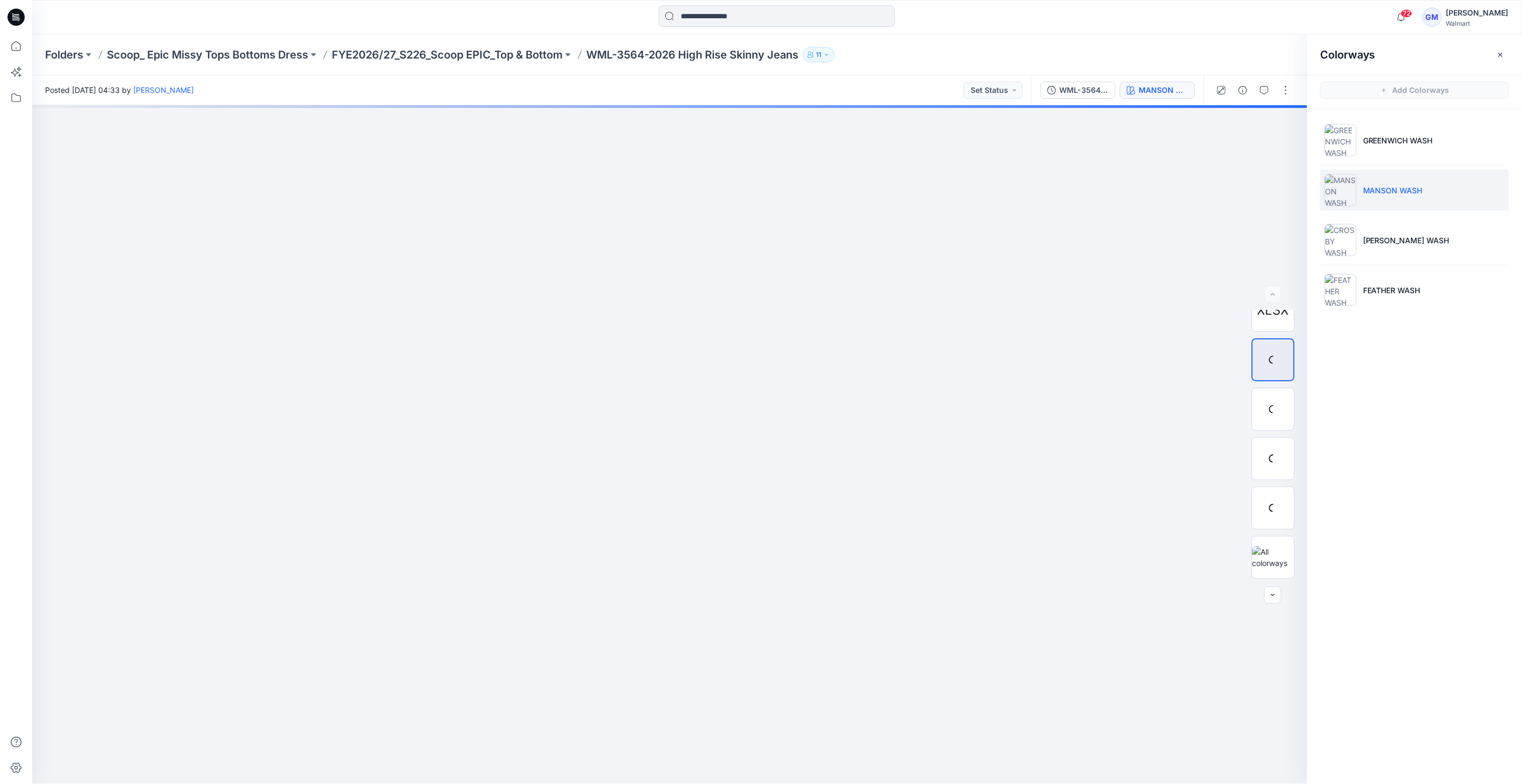
scroll to position [0, 0]
click at [1348, 187] on img at bounding box center [1341, 190] width 32 height 32
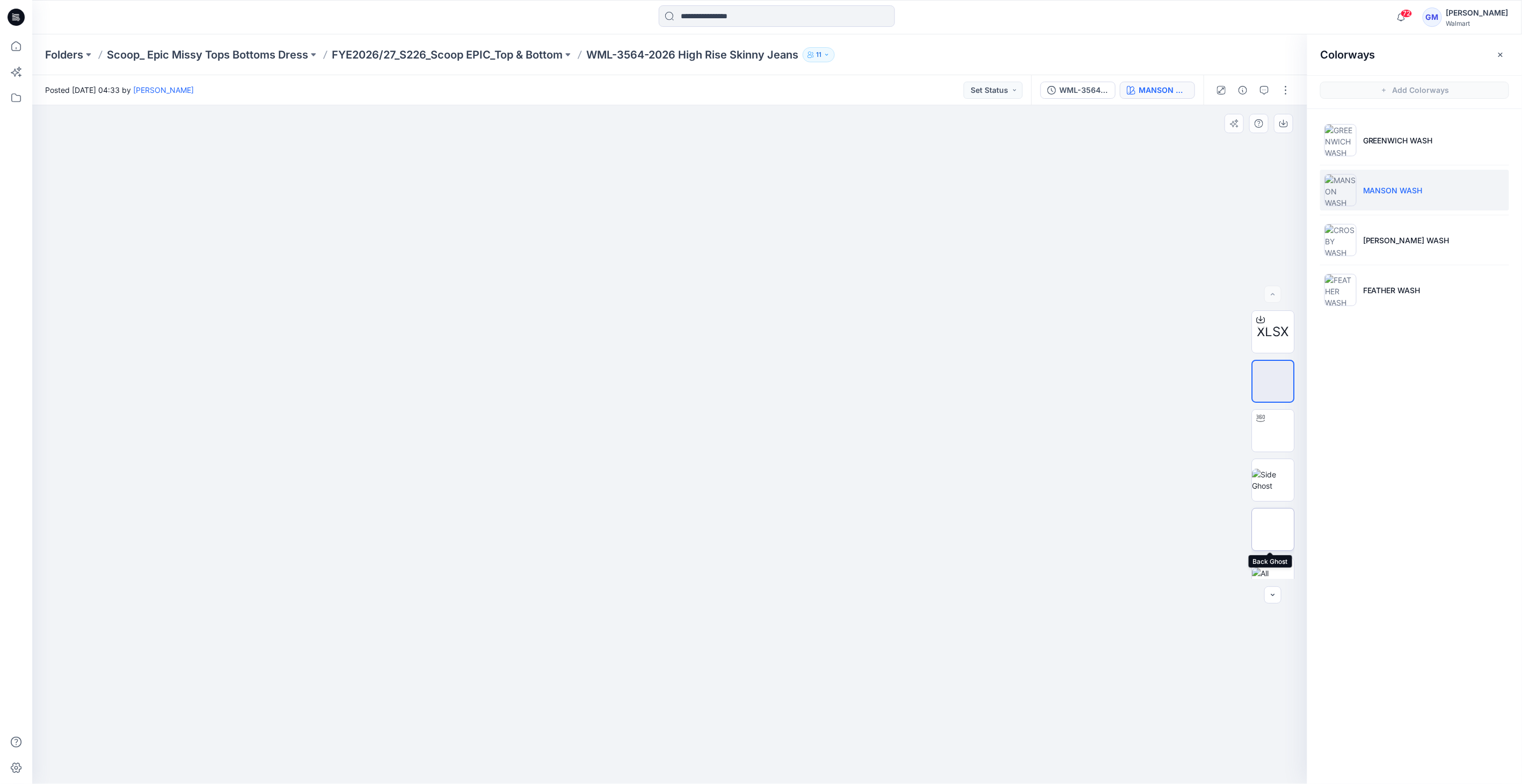
click at [1273, 529] on img at bounding box center [1273, 529] width 0 height 0
